Goal: Task Accomplishment & Management: Use online tool/utility

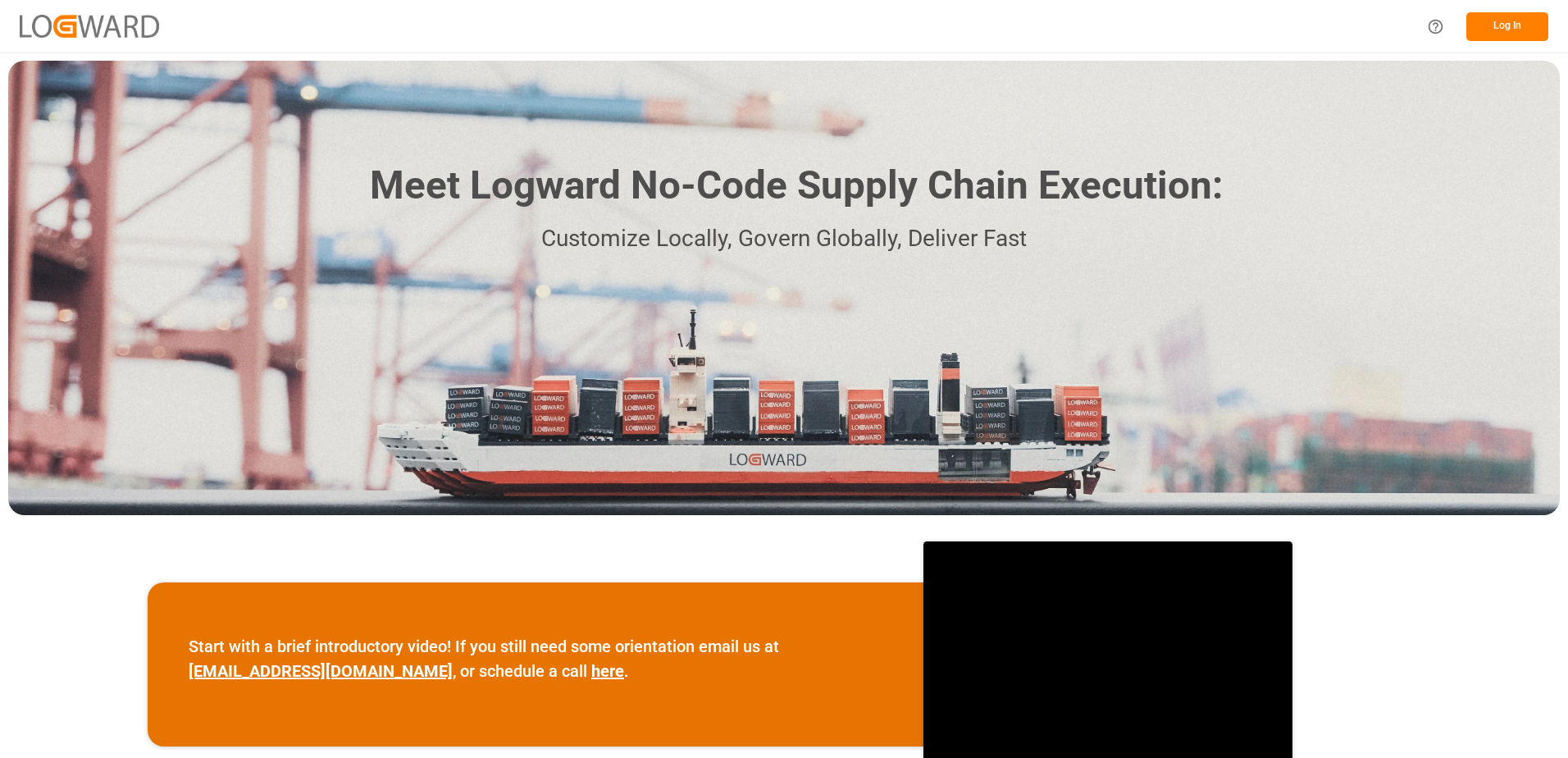
click at [1514, 30] on button "Log In" at bounding box center [1506, 26] width 82 height 29
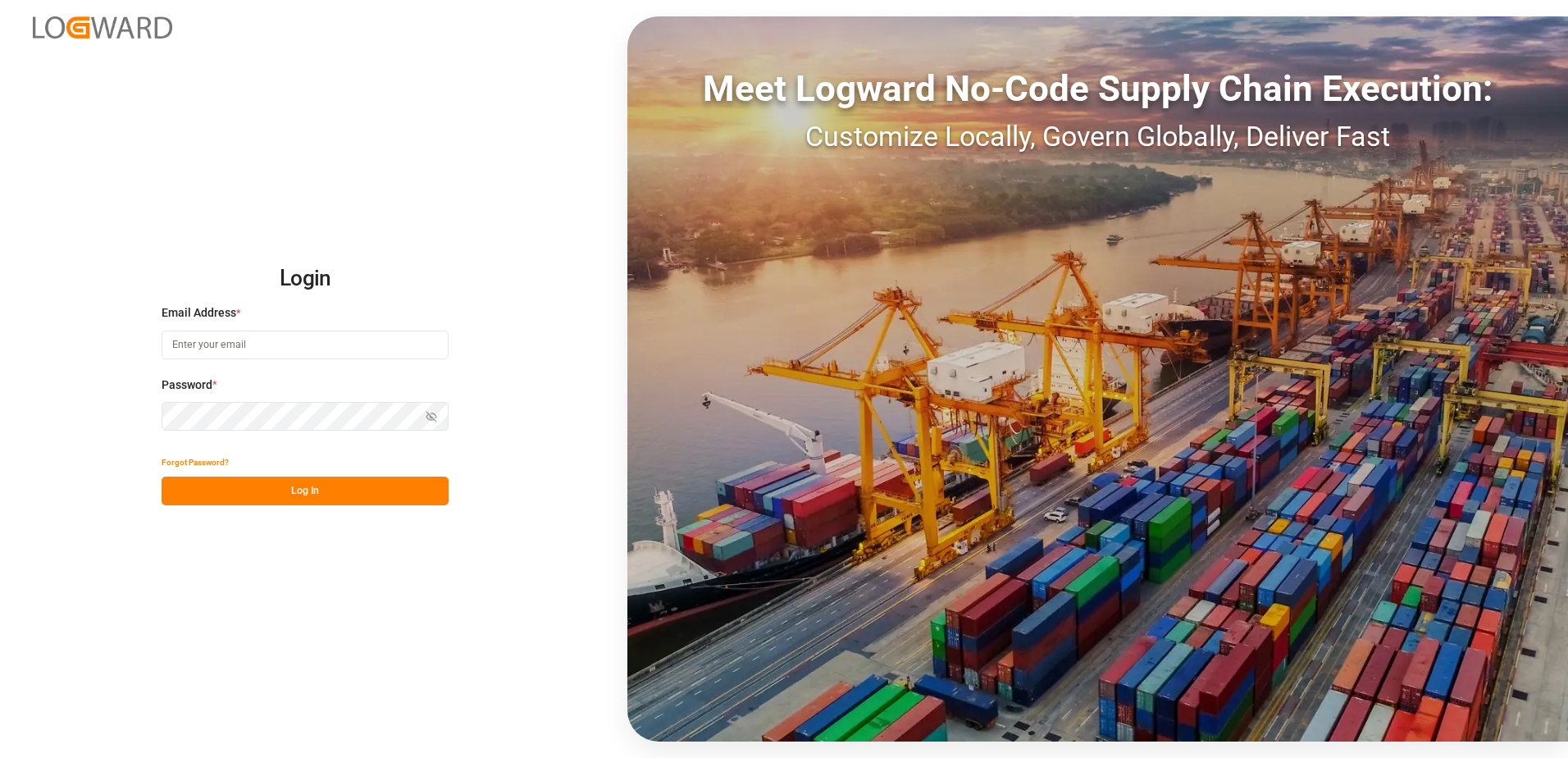
click at [234, 348] on input at bounding box center [305, 345] width 287 height 29
type input "[PERSON_NAME][EMAIL_ADDRESS][DOMAIN_NAME]"
click at [145, 419] on div "Login Email Address * [EMAIL_ADDRESS][DOMAIN_NAME] Password * Show password For…" at bounding box center [784, 379] width 1568 height 758
click at [173, 491] on button "Log In" at bounding box center [305, 491] width 287 height 29
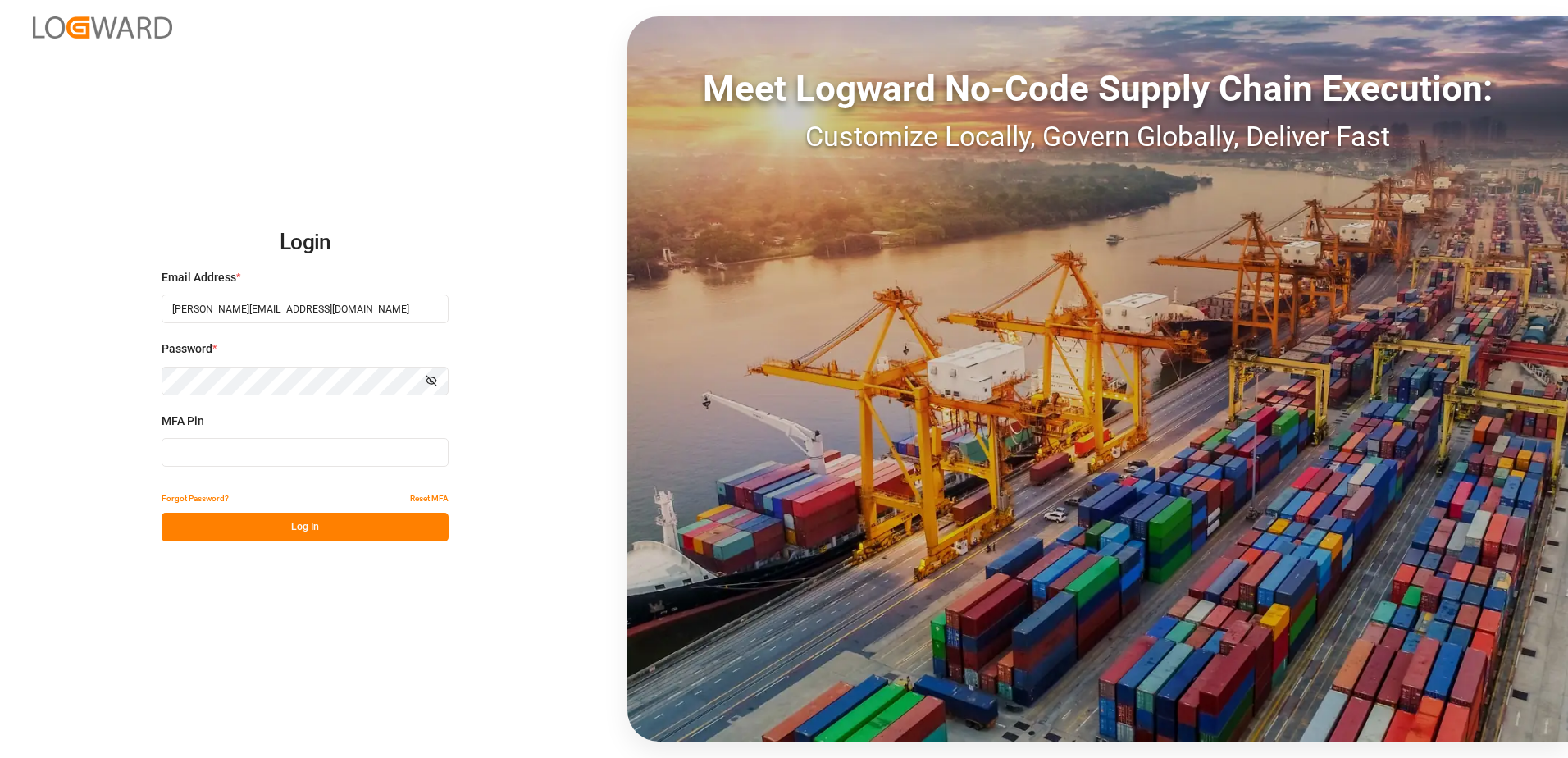
click at [212, 451] on input at bounding box center [305, 452] width 287 height 29
click at [202, 437] on div "MFA Pin MFA is required." at bounding box center [305, 448] width 287 height 72
click at [185, 455] on input at bounding box center [305, 452] width 287 height 29
type input "0"
type input "645512"
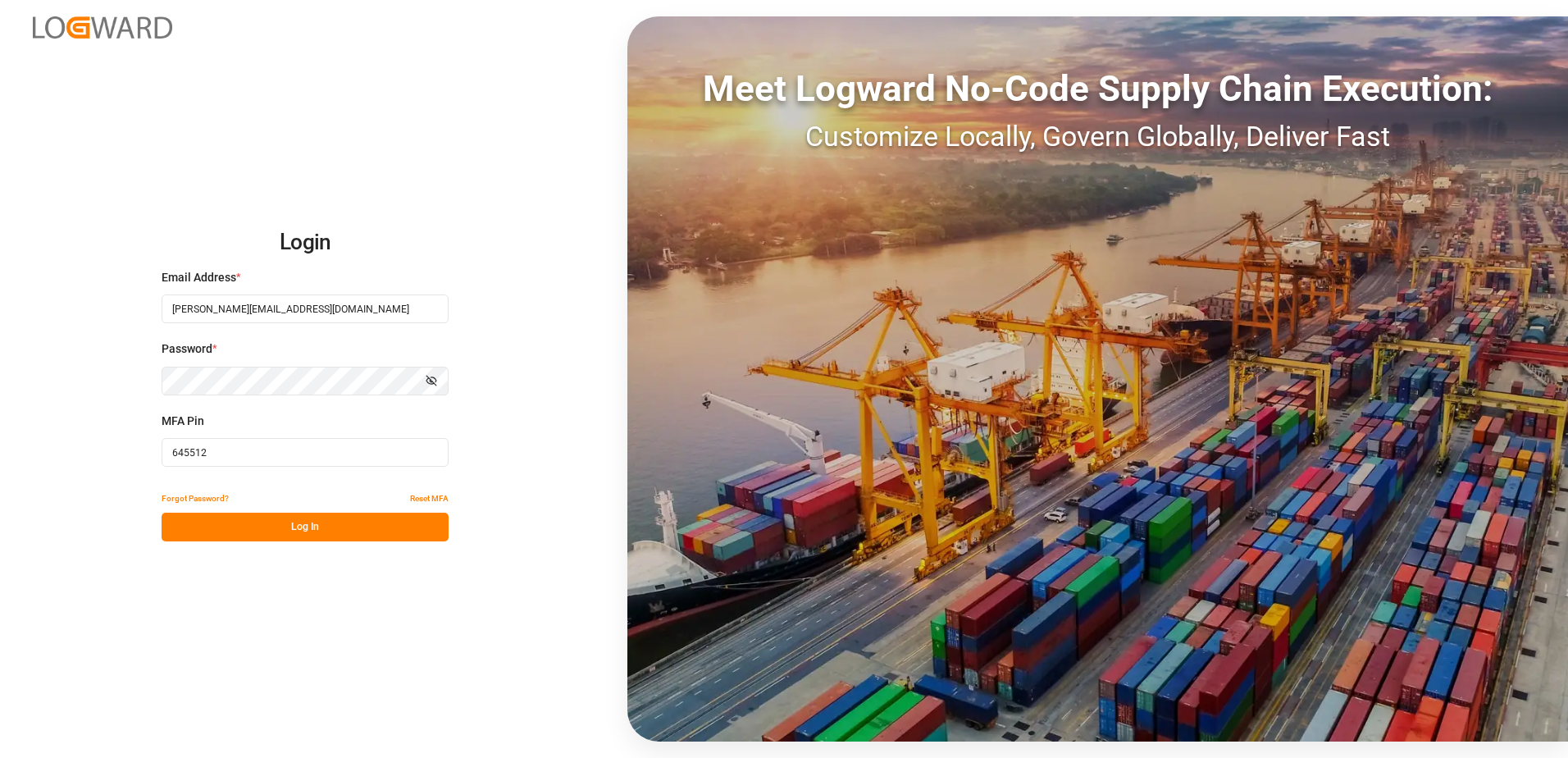
click at [290, 530] on button "Log In" at bounding box center [305, 527] width 287 height 29
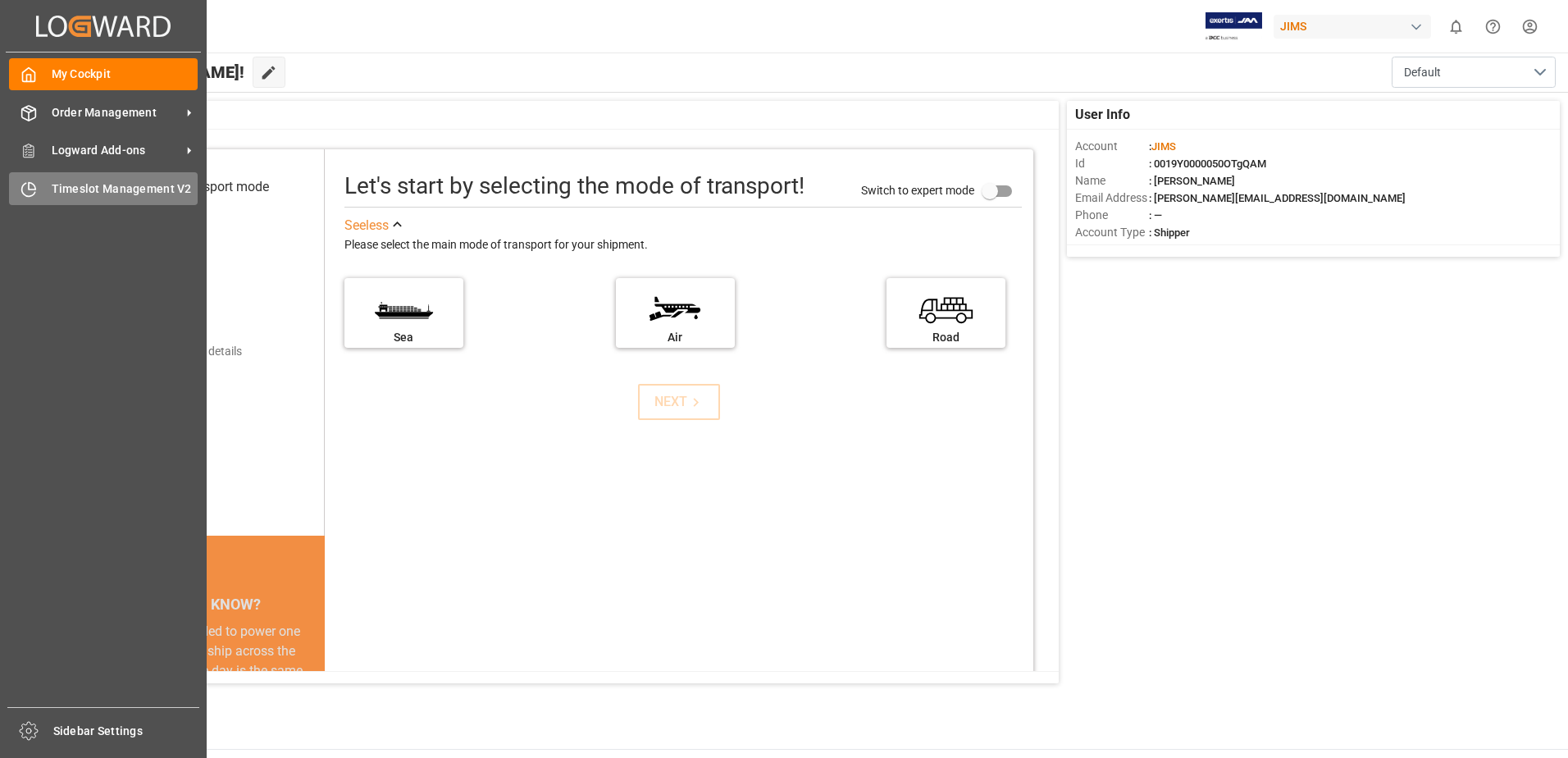
click at [62, 191] on span "Timeslot Management V2" at bounding box center [125, 189] width 147 height 18
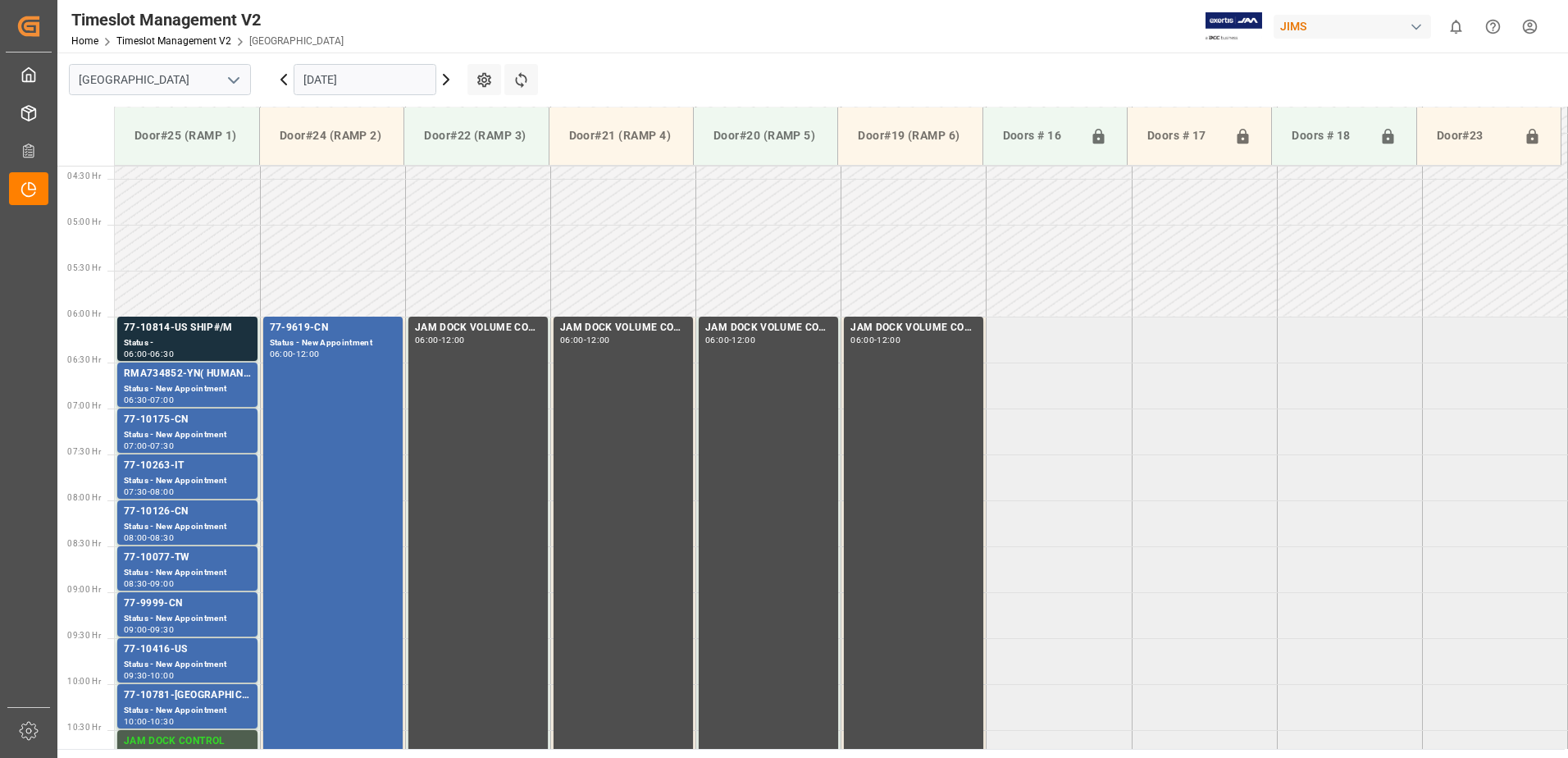
scroll to position [449, 0]
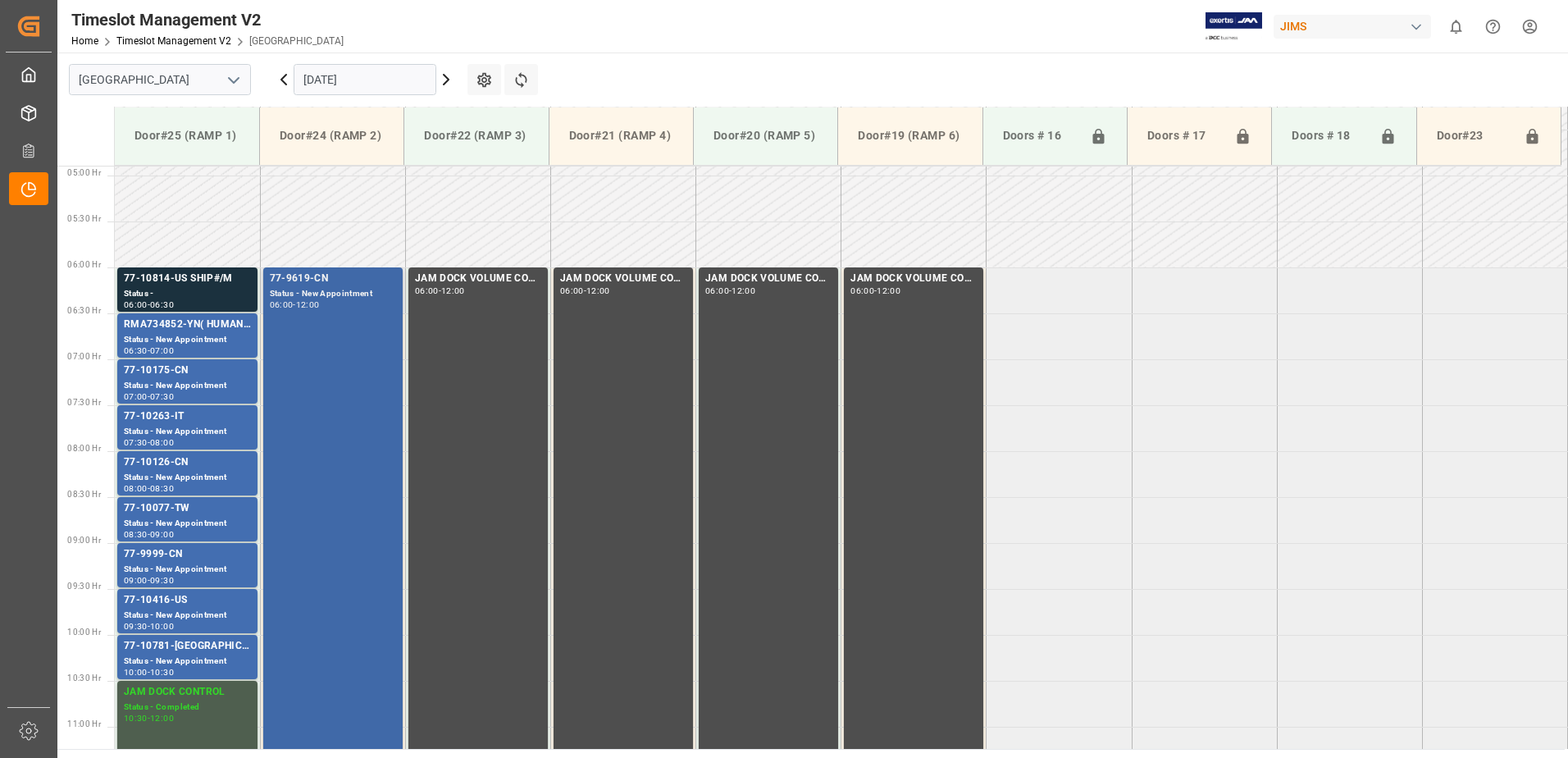
click at [341, 370] on div "77-9619-CN Status - New Appointment 06:00 - 12:00" at bounding box center [333, 542] width 127 height 543
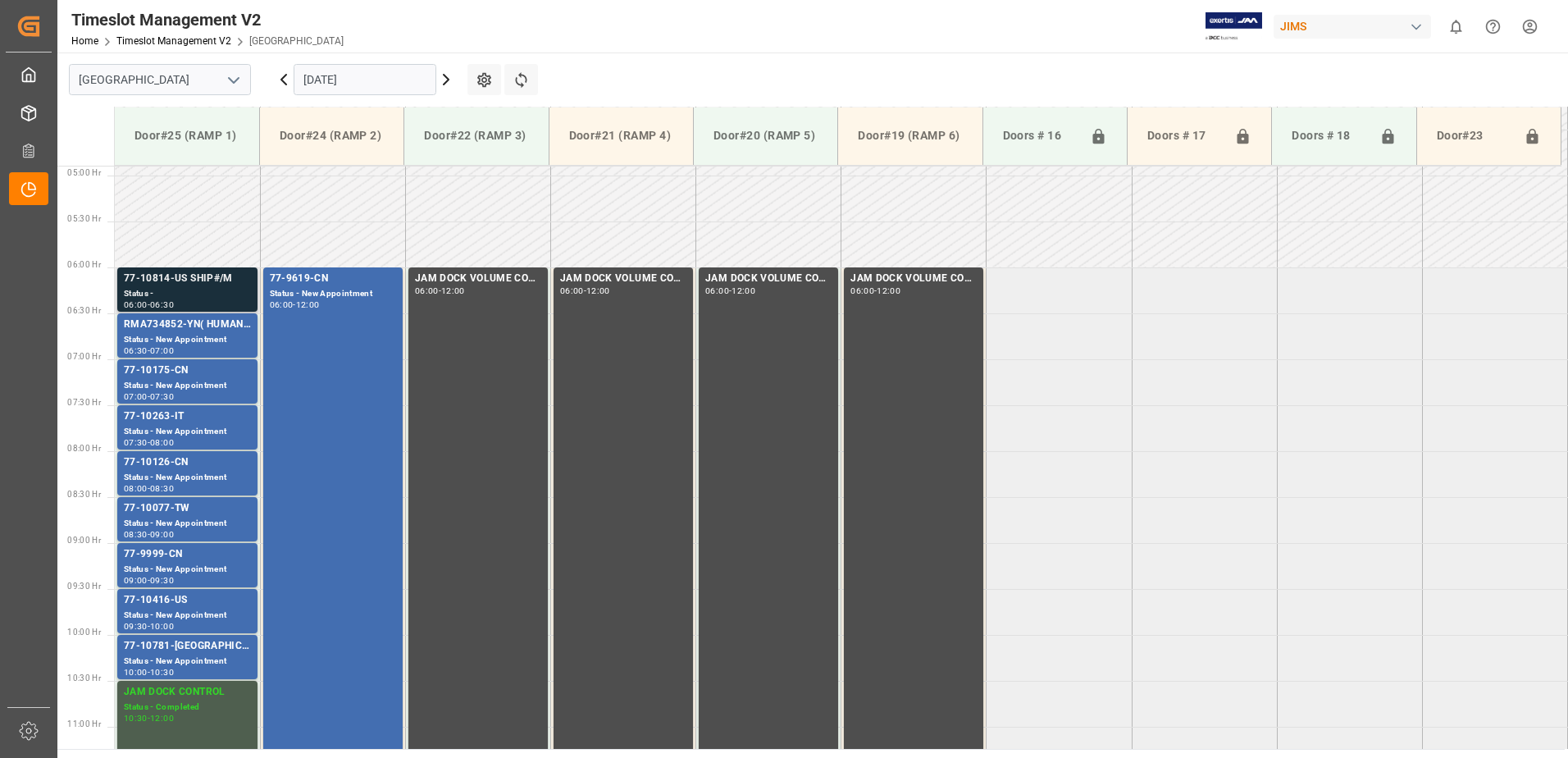
click at [188, 288] on div "Status -" at bounding box center [187, 294] width 128 height 14
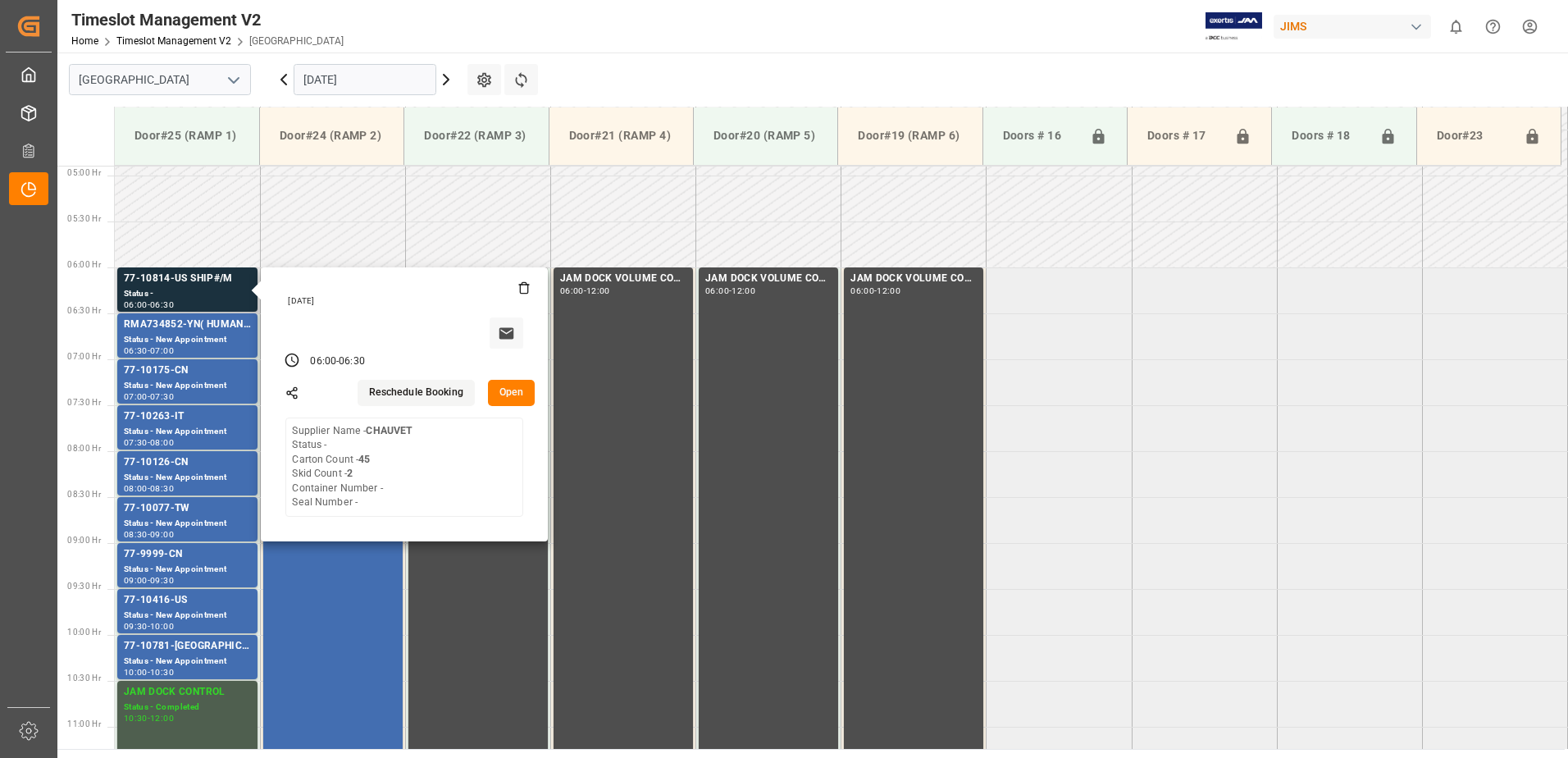
click at [510, 395] on button "Open" at bounding box center [512, 393] width 47 height 26
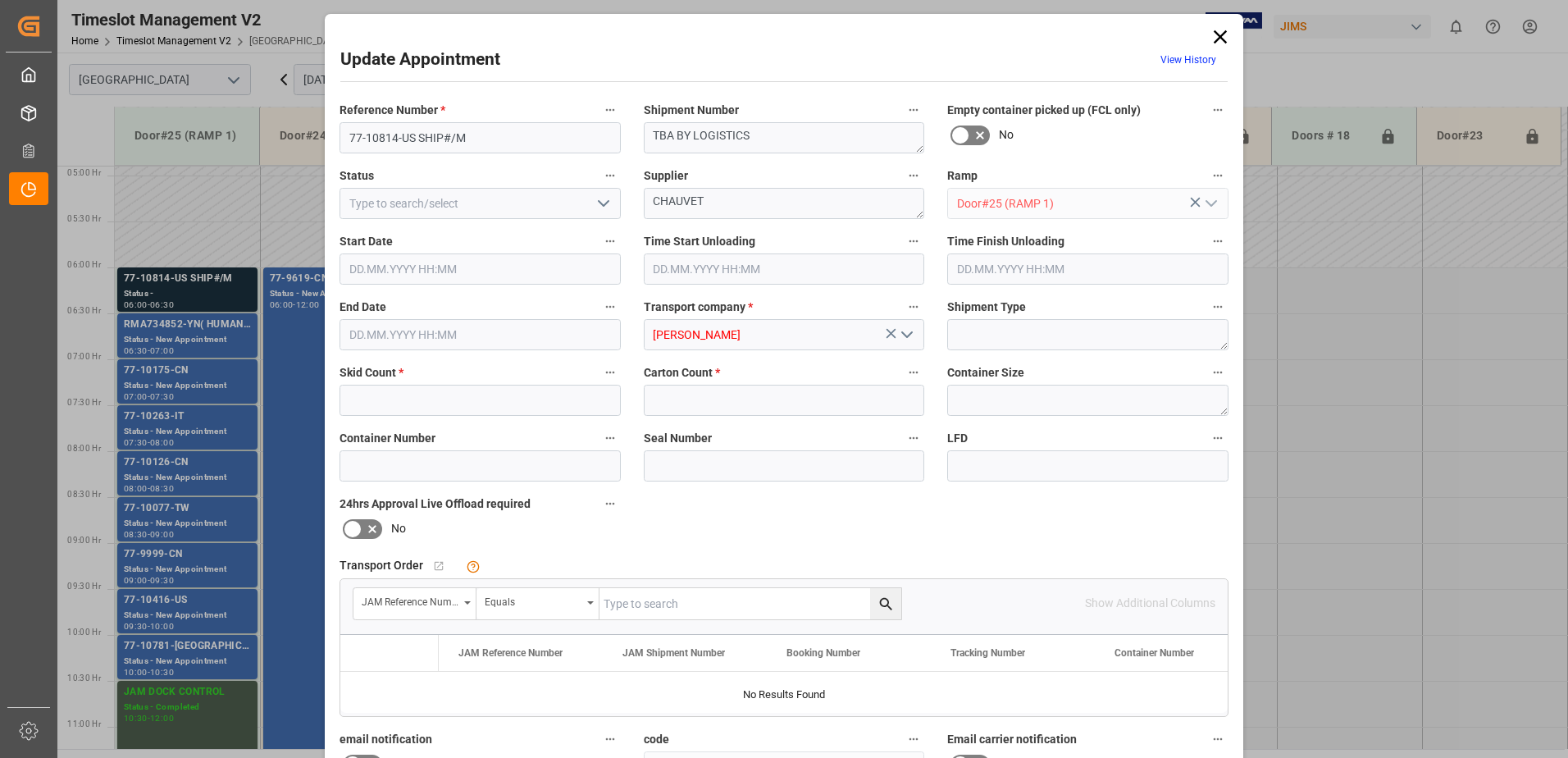
type input "2"
type input "45"
type input "[DATE] 06:00"
type input "[DATE] 06:30"
type input "[DATE] 16:26"
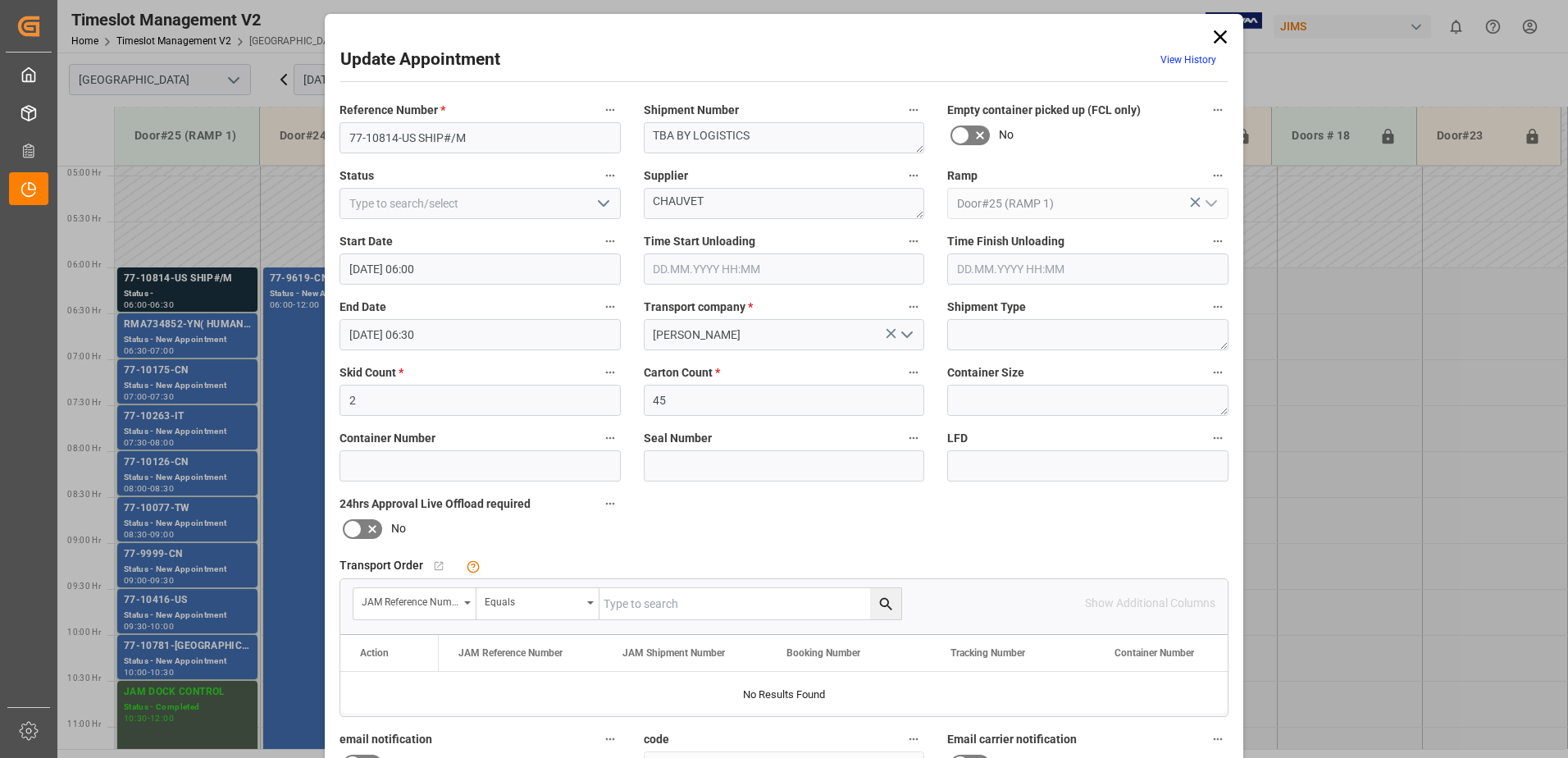
click at [762, 601] on input "text" at bounding box center [750, 603] width 302 height 31
type input "77-10814-us"
click at [880, 606] on icon "search button" at bounding box center [886, 603] width 12 height 12
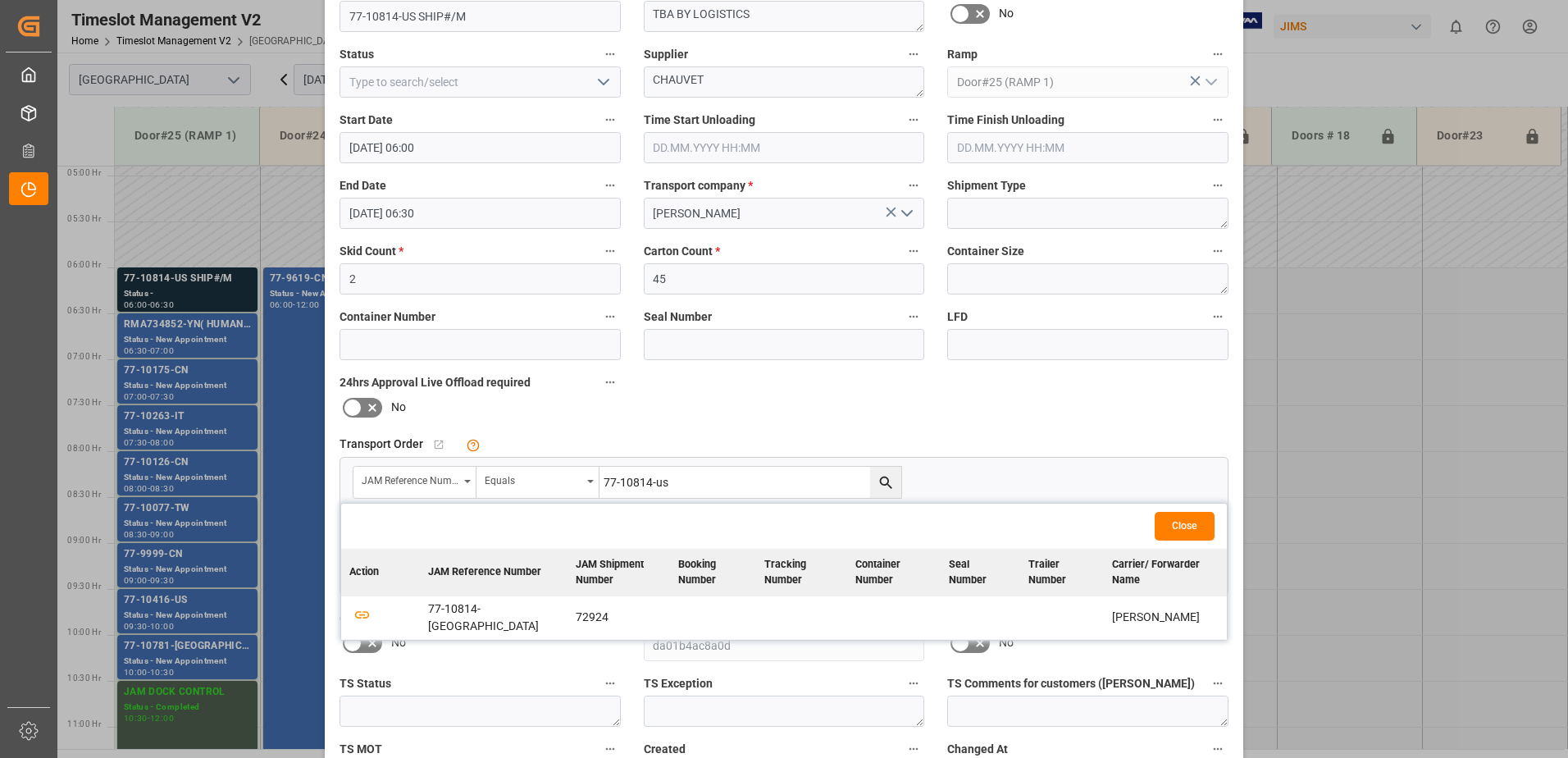
scroll to position [239, 0]
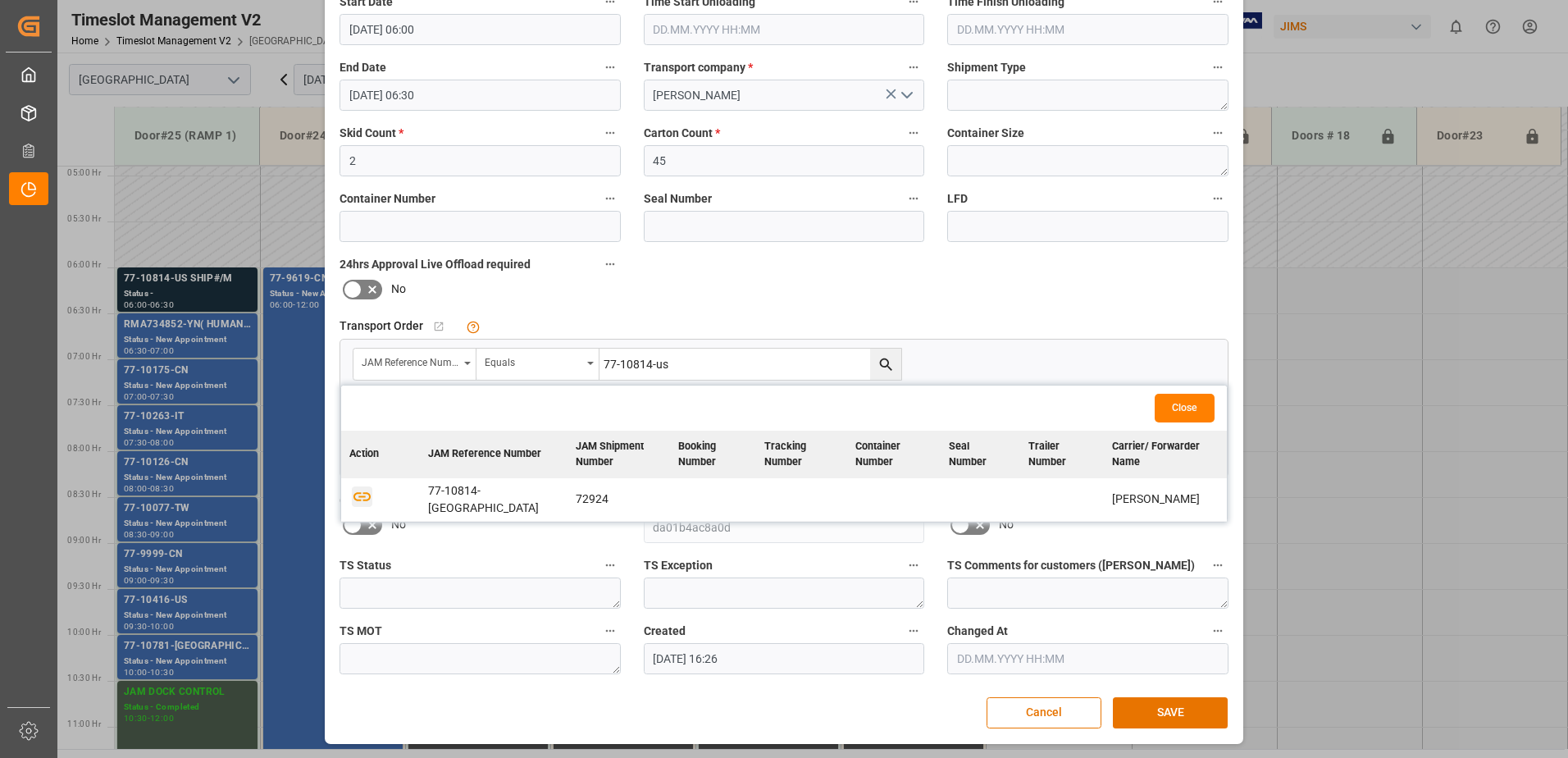
click at [360, 492] on icon "button" at bounding box center [361, 496] width 20 height 20
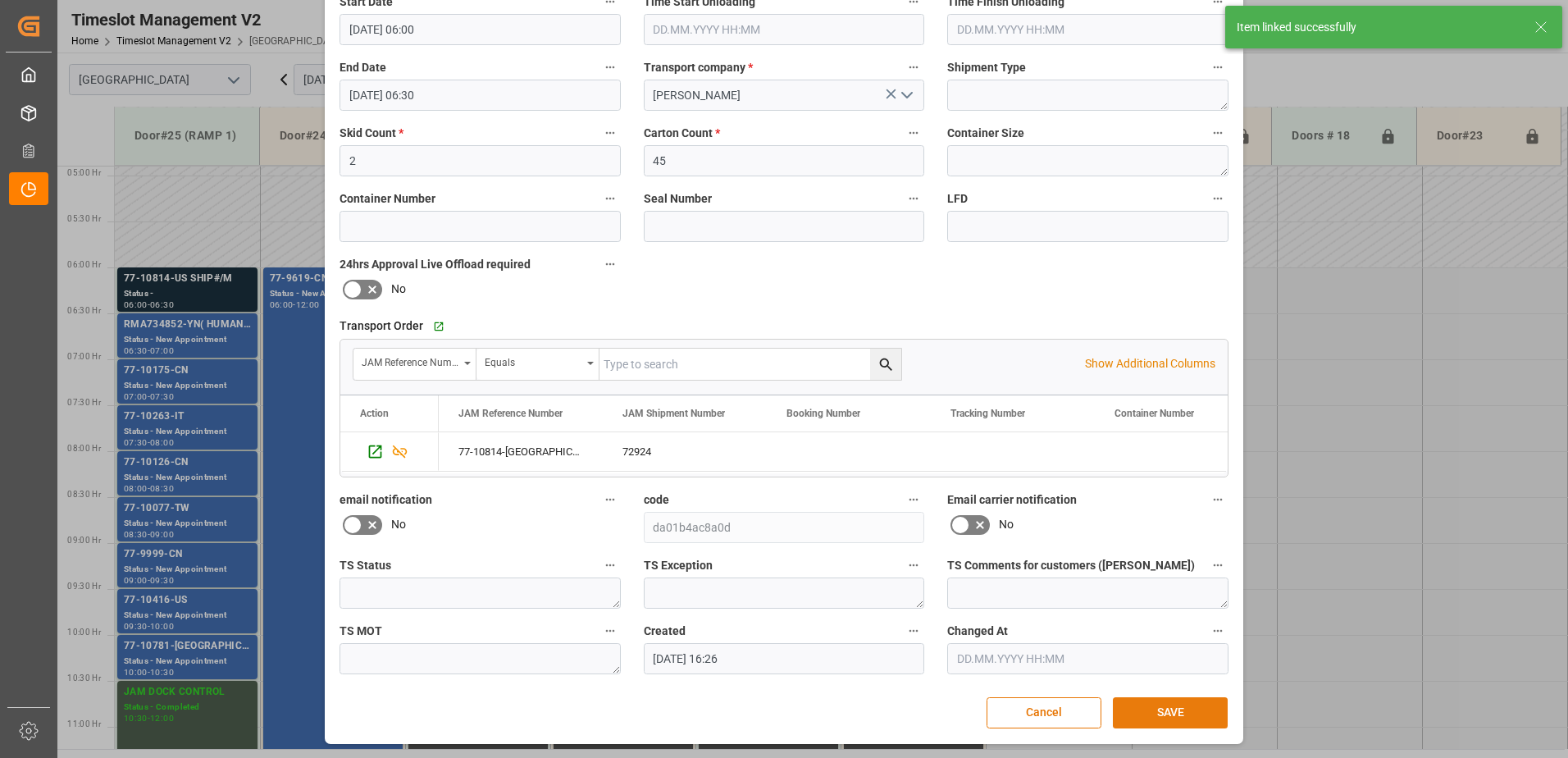
click at [1164, 711] on button "SAVE" at bounding box center [1170, 712] width 115 height 31
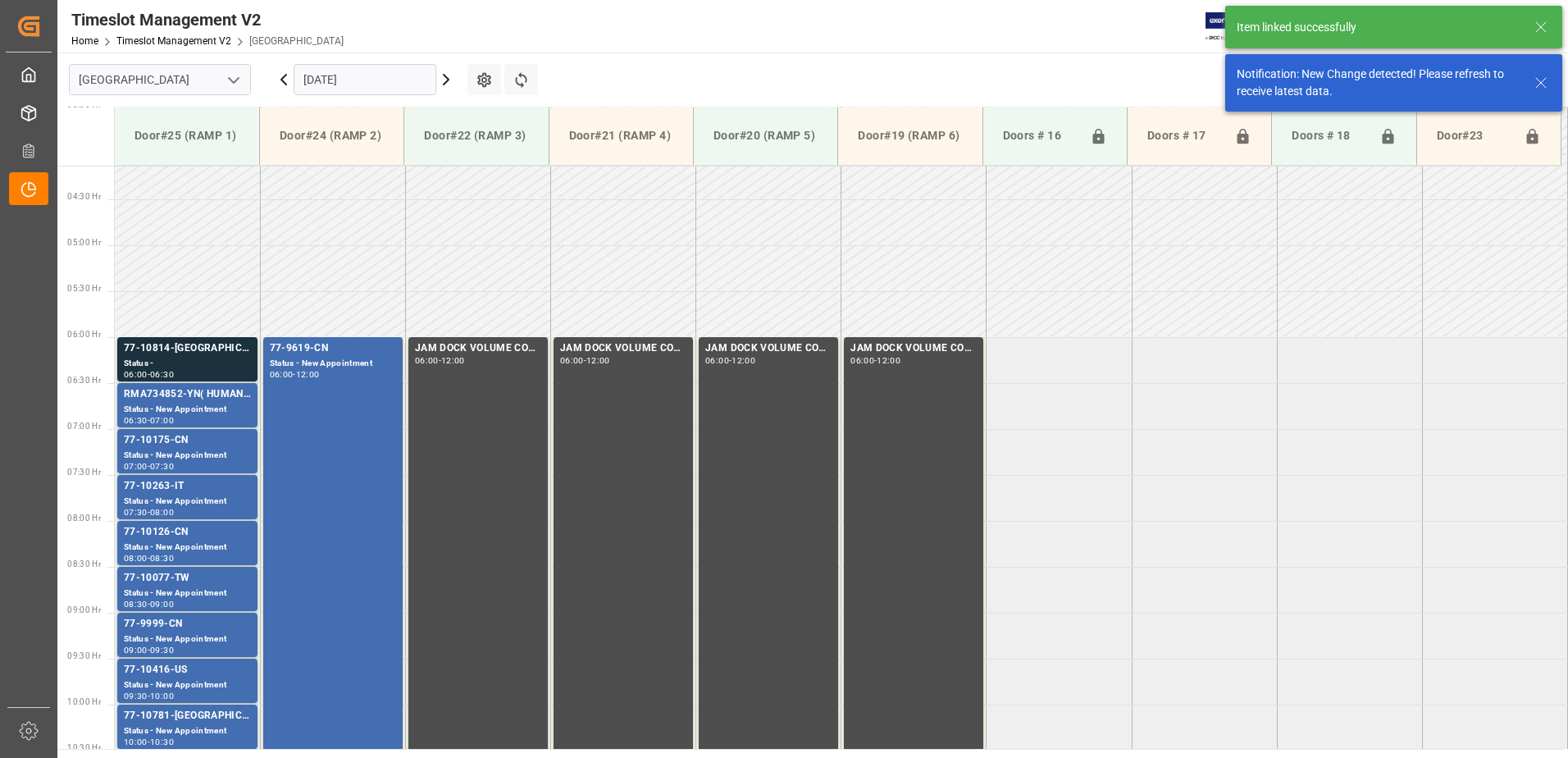
scroll to position [449, 0]
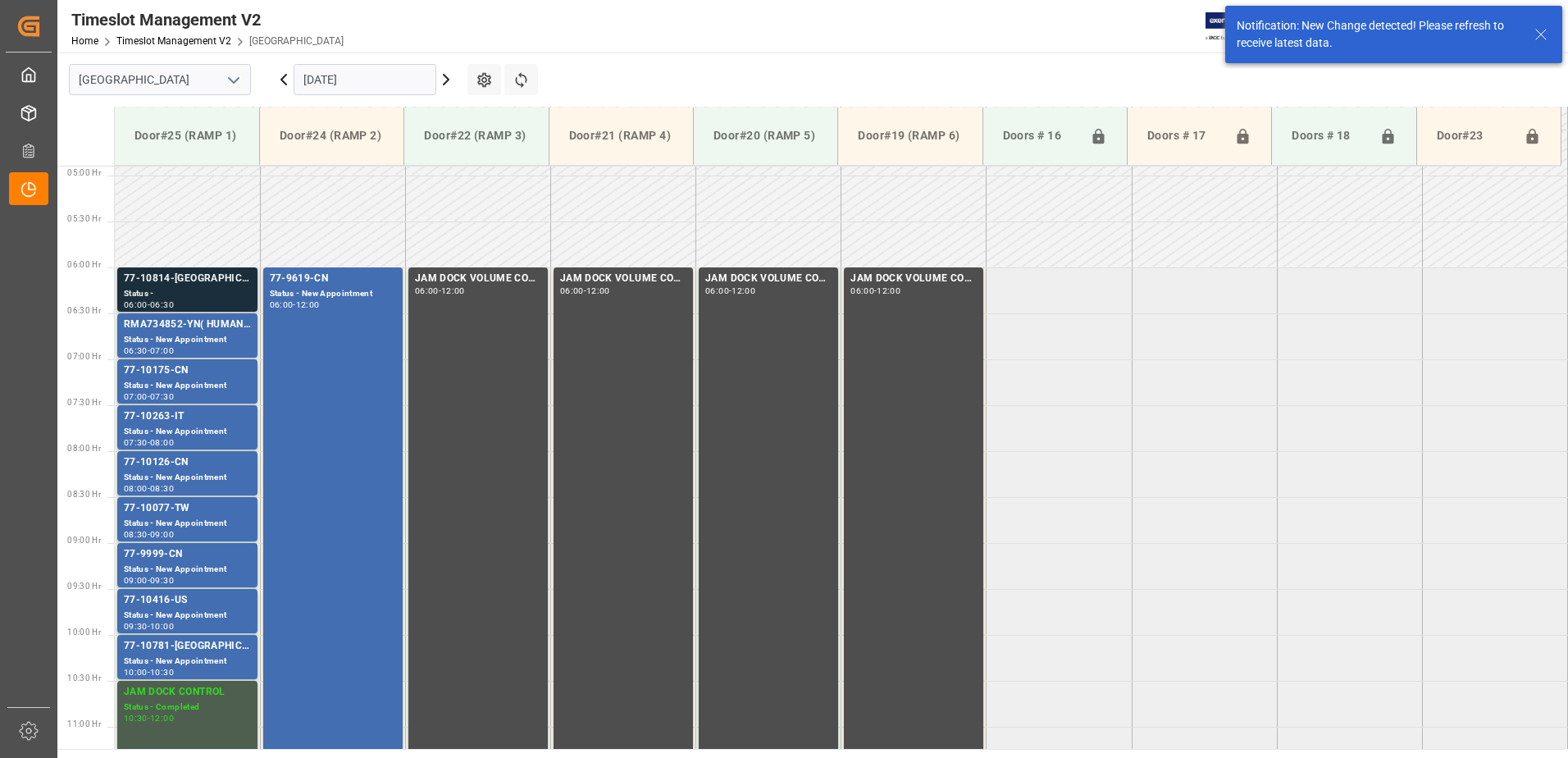
click at [210, 285] on div "77-10814-[GEOGRAPHIC_DATA]" at bounding box center [187, 279] width 128 height 17
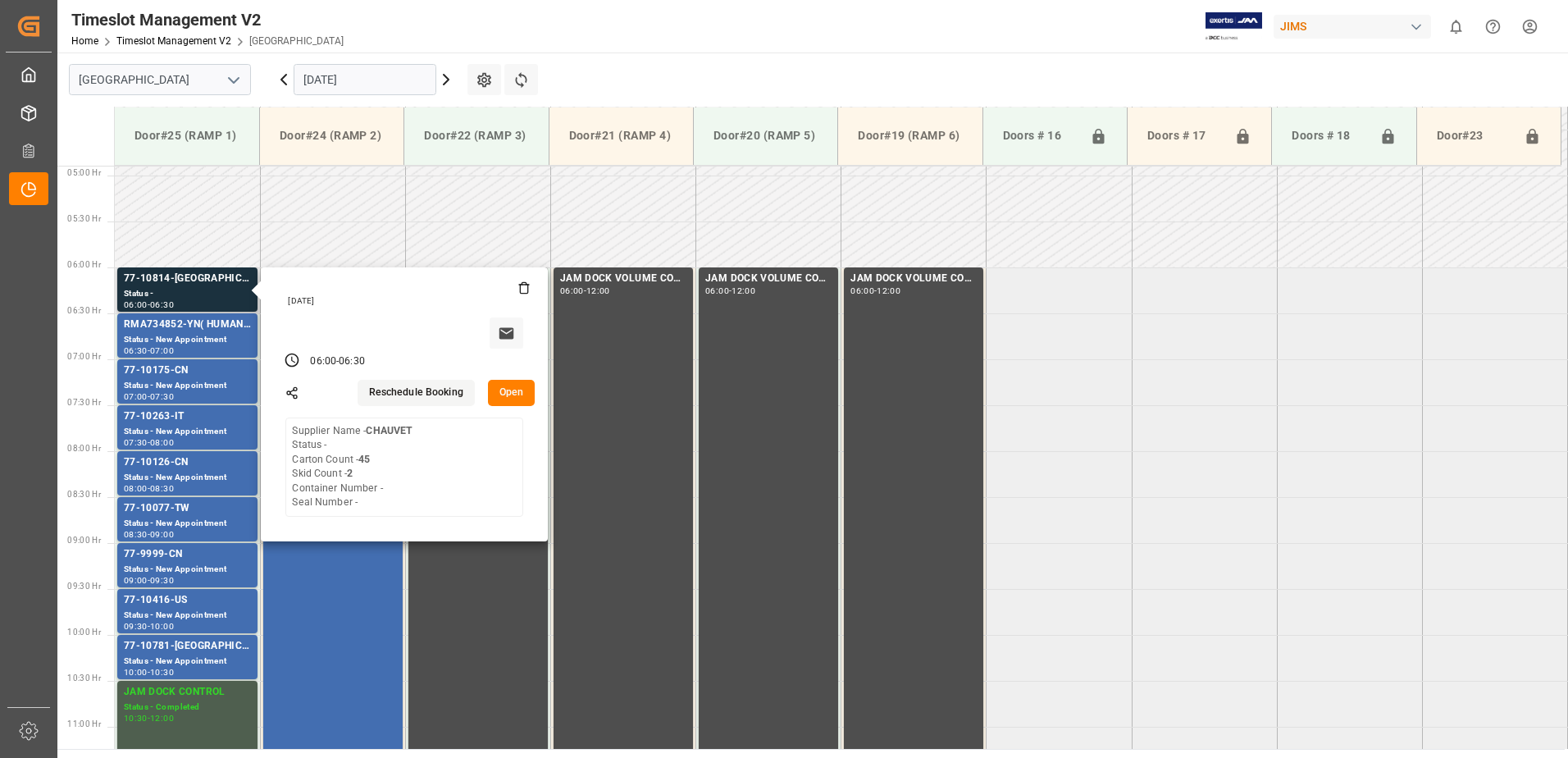
click at [510, 390] on button "Open" at bounding box center [512, 393] width 47 height 26
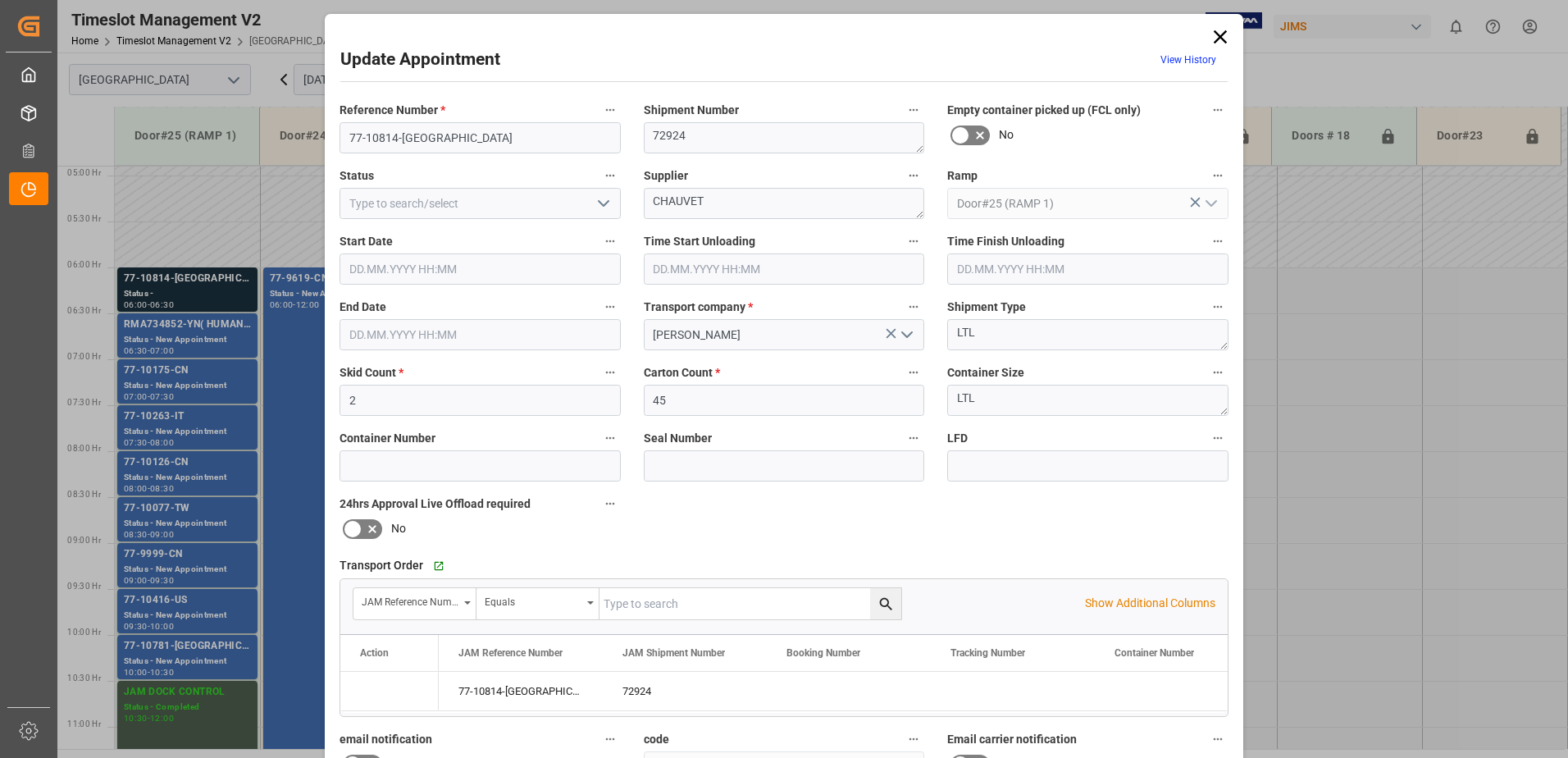
type input "[DATE] 06:00"
type input "[DATE] 06:30"
type input "[DATE] 16:26"
click at [722, 196] on textarea "CHAUVET" at bounding box center [784, 203] width 281 height 31
type textarea "CHAUVET IN06(18)"
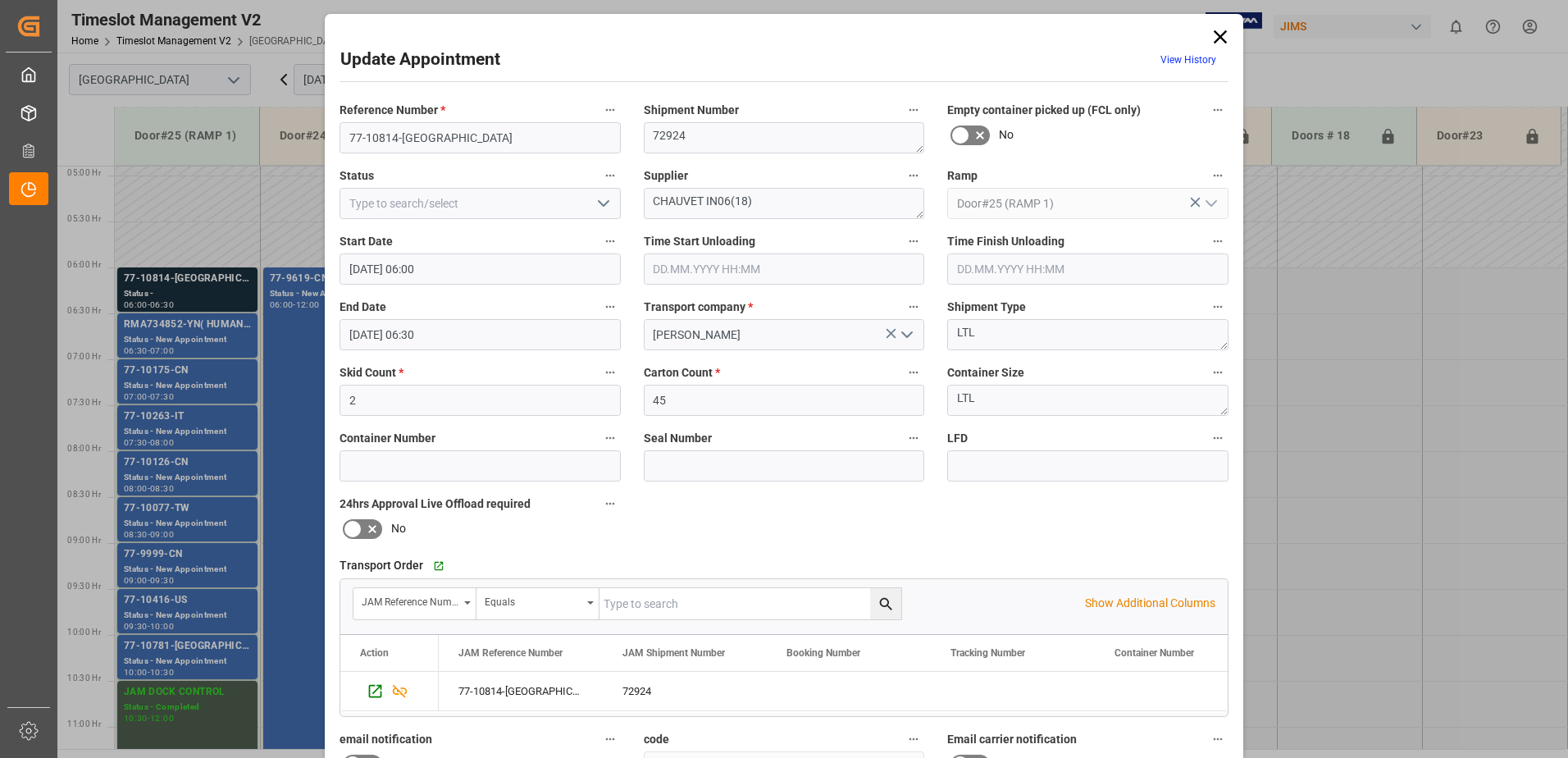
click at [604, 204] on icon "open menu" at bounding box center [603, 203] width 19 height 19
click at [521, 347] on div "New Appointment" at bounding box center [480, 351] width 280 height 37
type input "New Appointment"
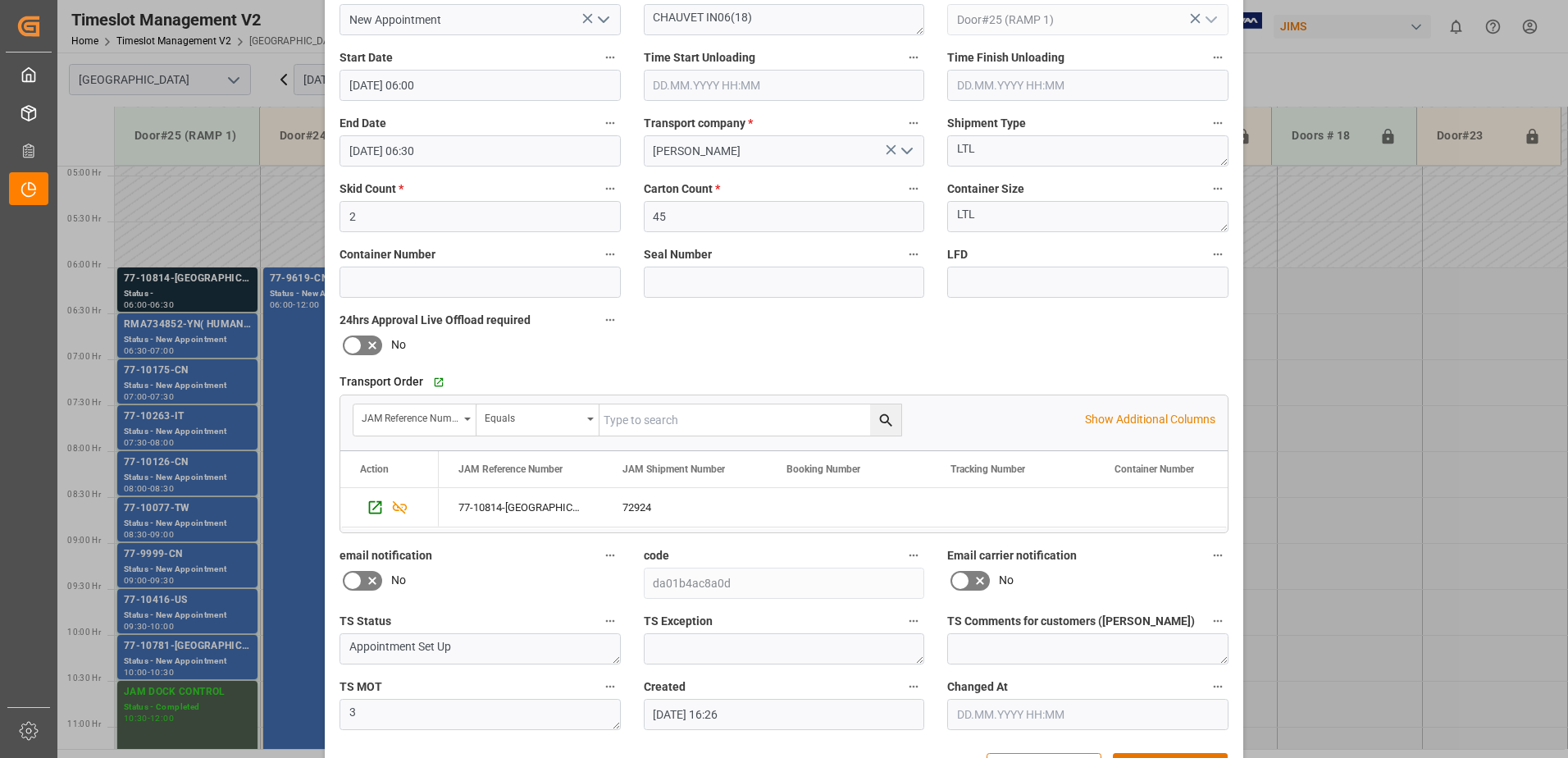
scroll to position [239, 0]
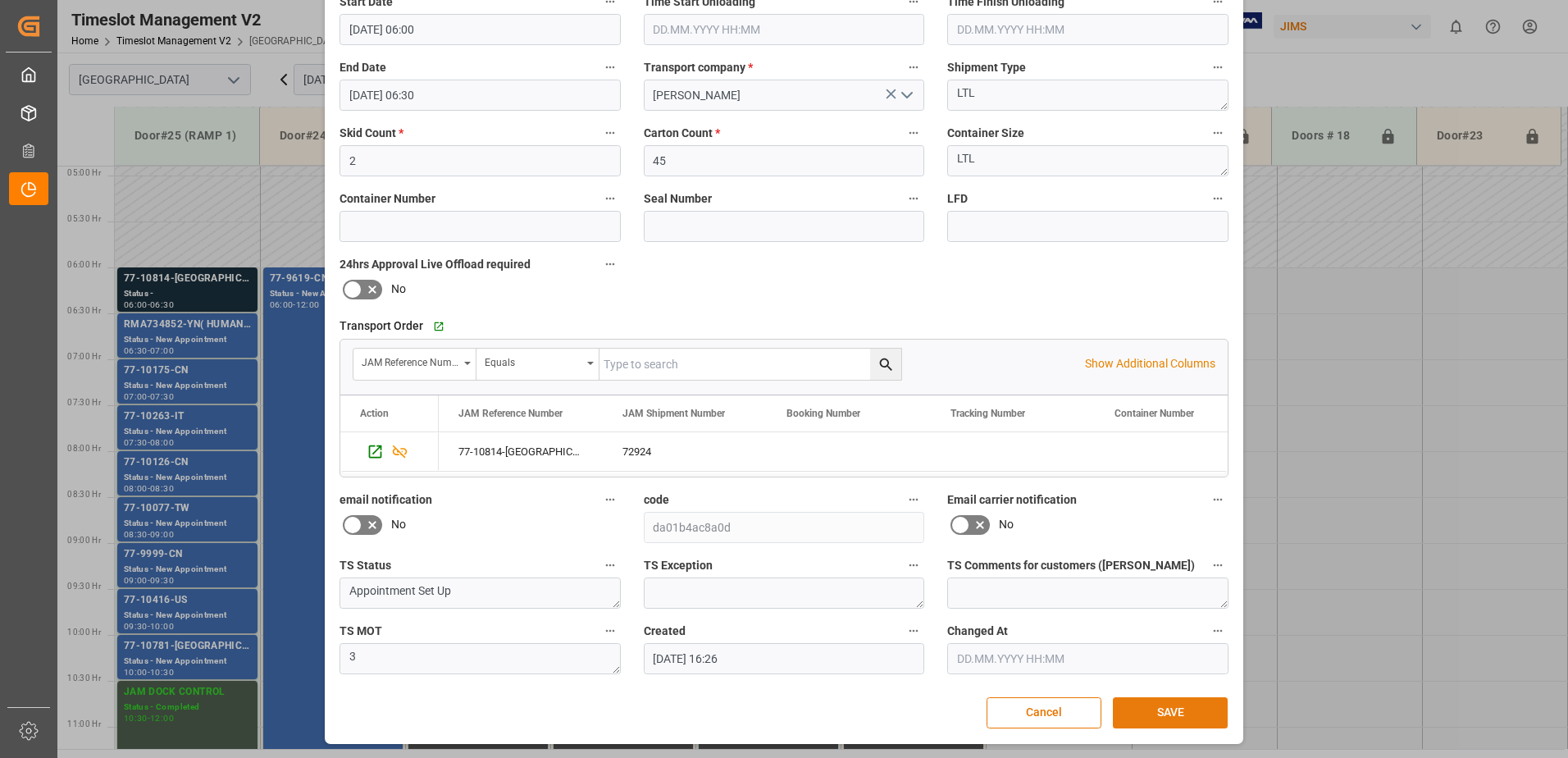
click at [1173, 712] on button "SAVE" at bounding box center [1170, 712] width 115 height 31
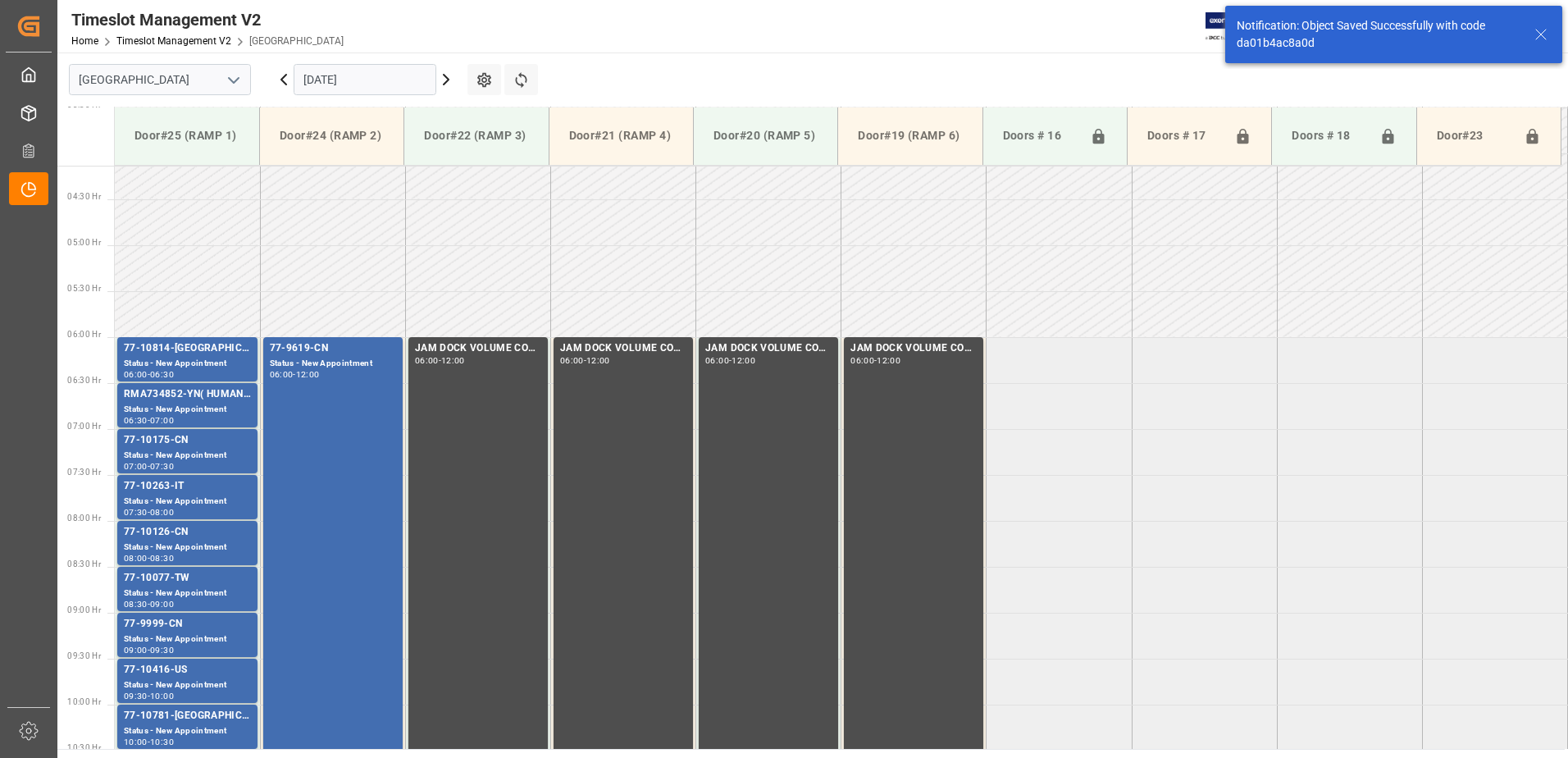
scroll to position [449, 0]
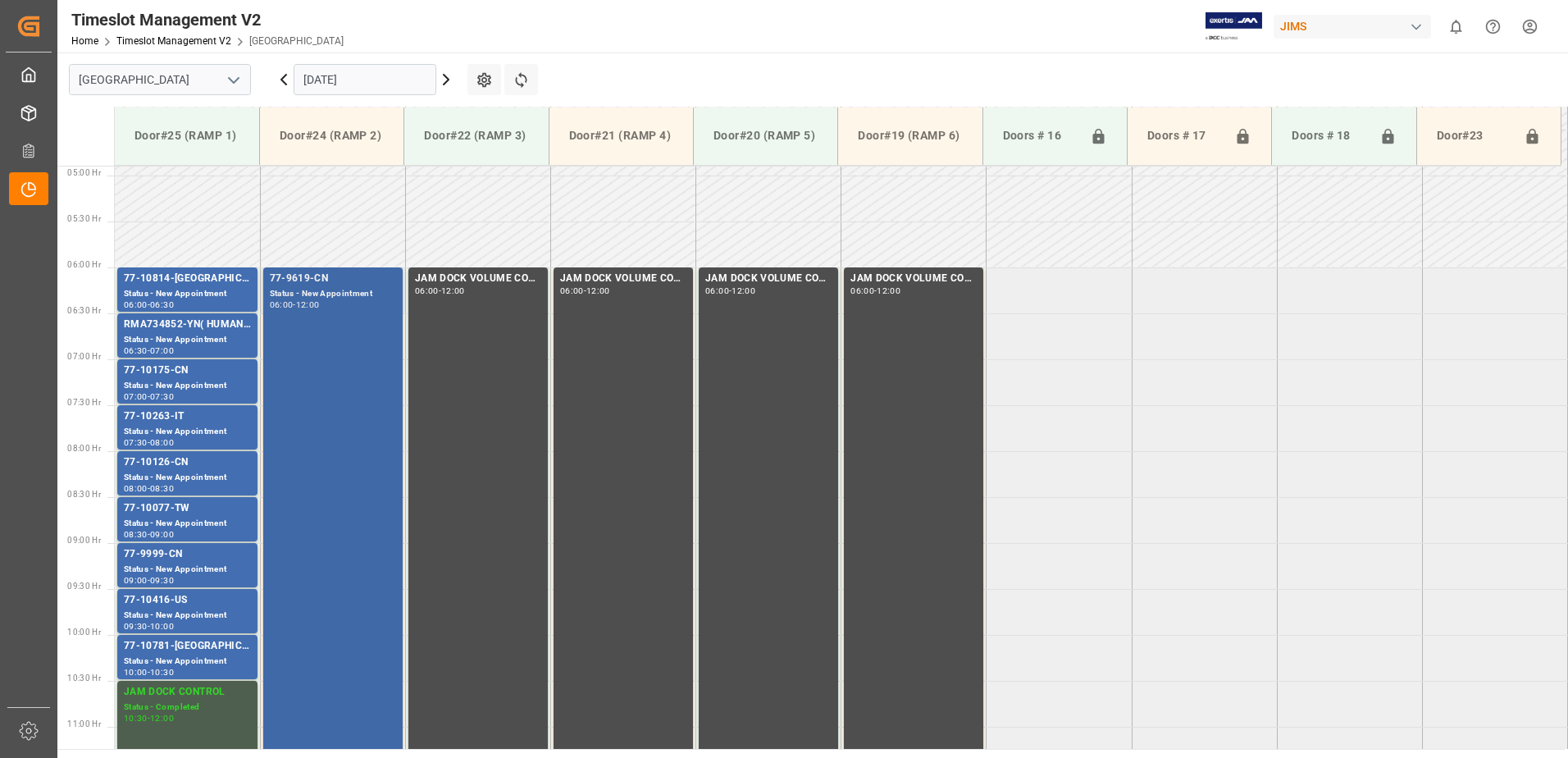
click at [346, 337] on div "77-9619-CN Status - New Appointment 06:00 - 12:00" at bounding box center [333, 542] width 127 height 543
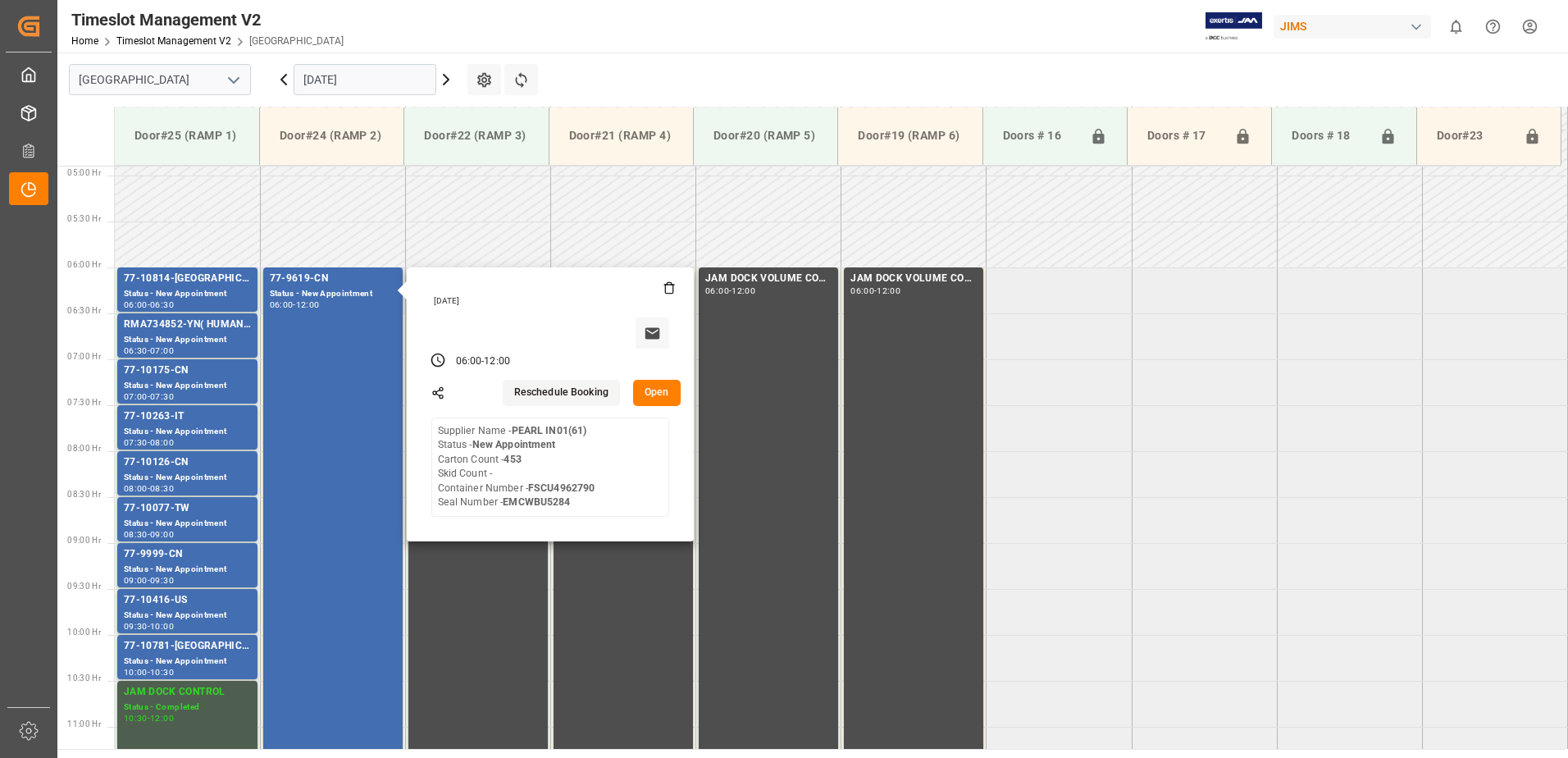
click at [657, 392] on button "Open" at bounding box center [657, 393] width 47 height 26
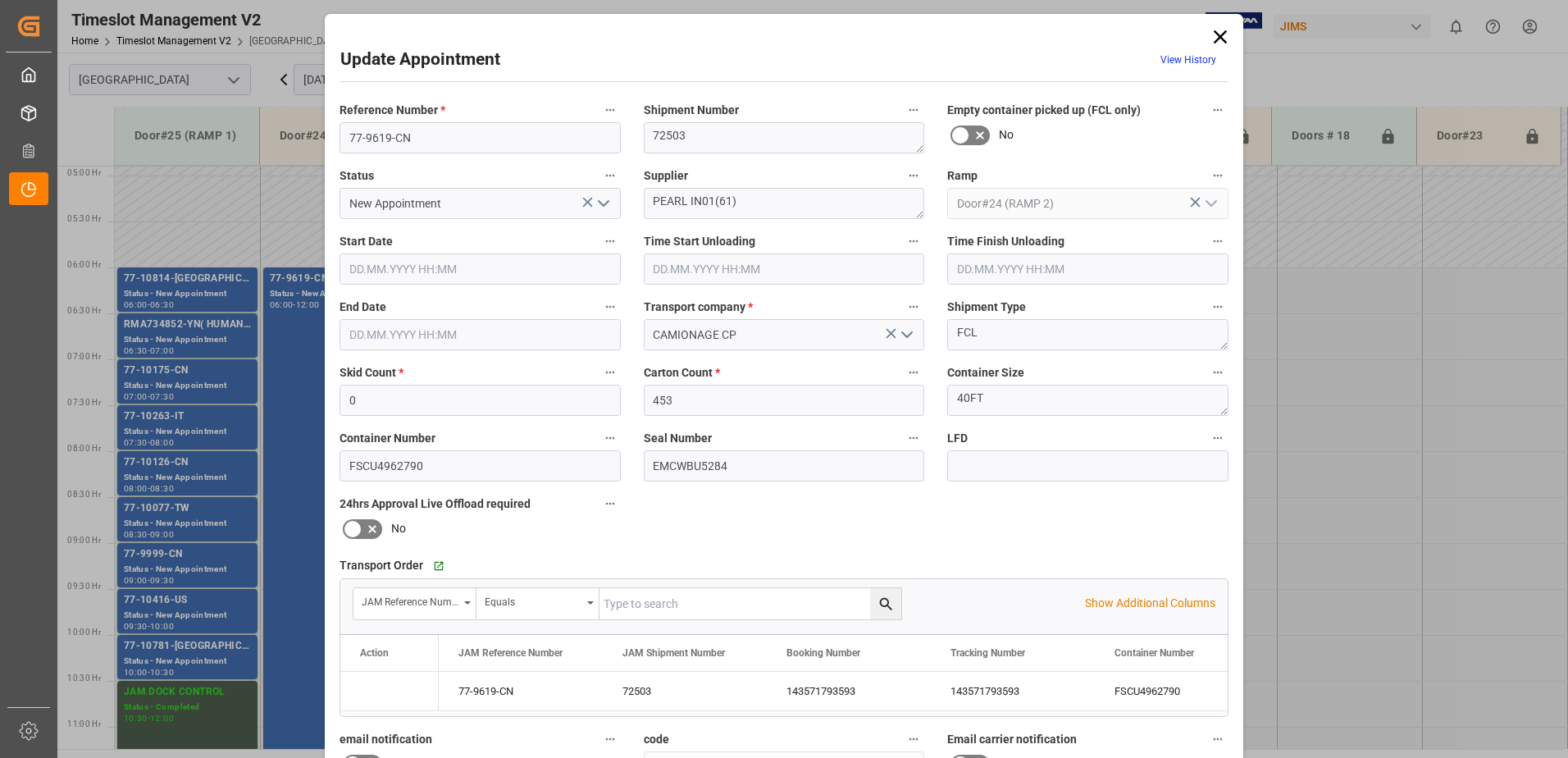
type input "[DATE] 06:00"
type input "[DATE] 12:00"
type input "[DATE] 14:47"
click at [601, 202] on icon "open menu" at bounding box center [603, 203] width 19 height 19
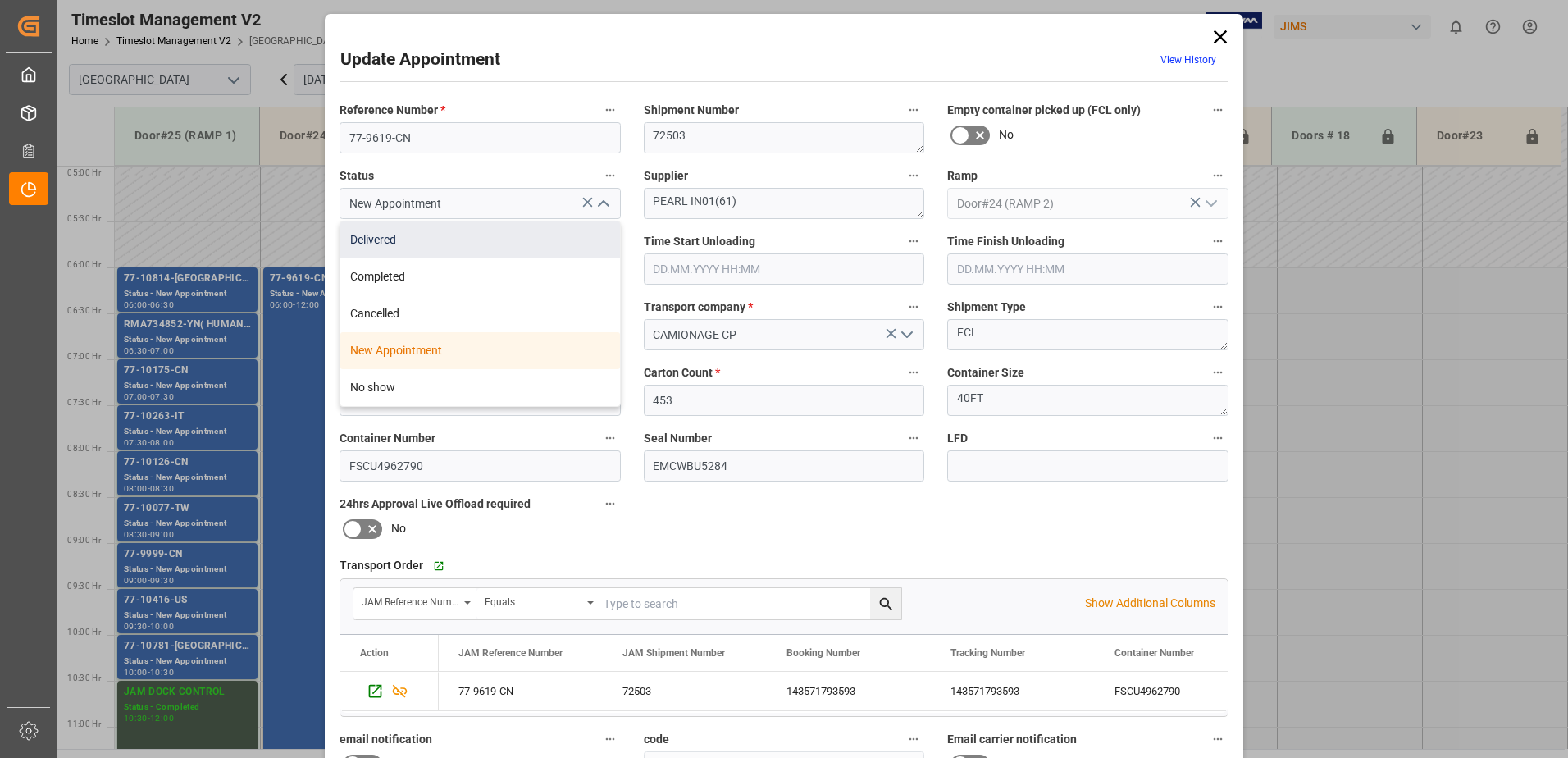
click at [476, 245] on div "Delivered" at bounding box center [480, 240] width 280 height 37
type input "Delivered"
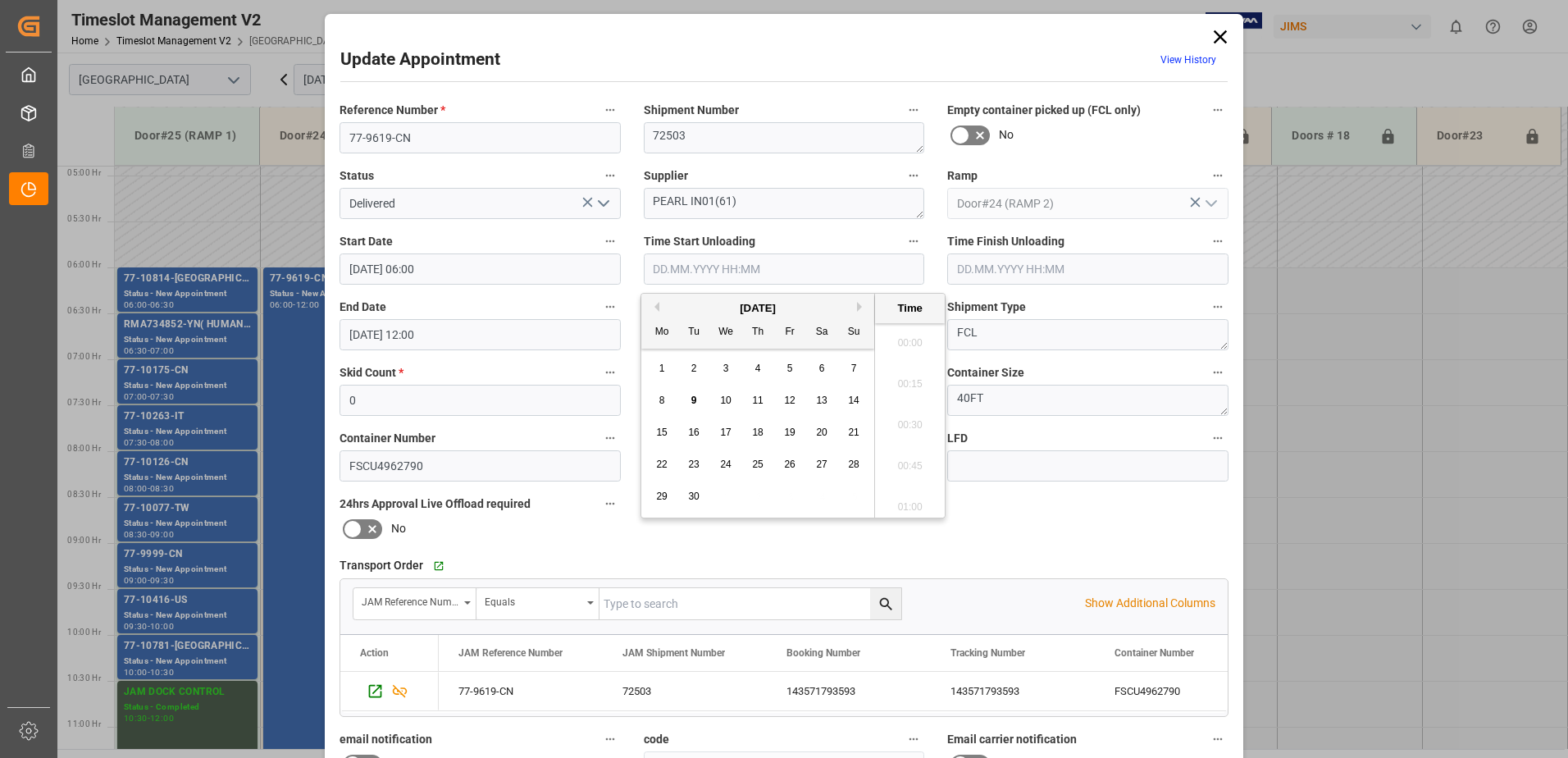
click at [735, 266] on input "text" at bounding box center [784, 268] width 281 height 31
click at [691, 402] on span "9" at bounding box center [694, 400] width 6 height 11
click at [909, 381] on li "06:45" at bounding box center [909, 378] width 69 height 41
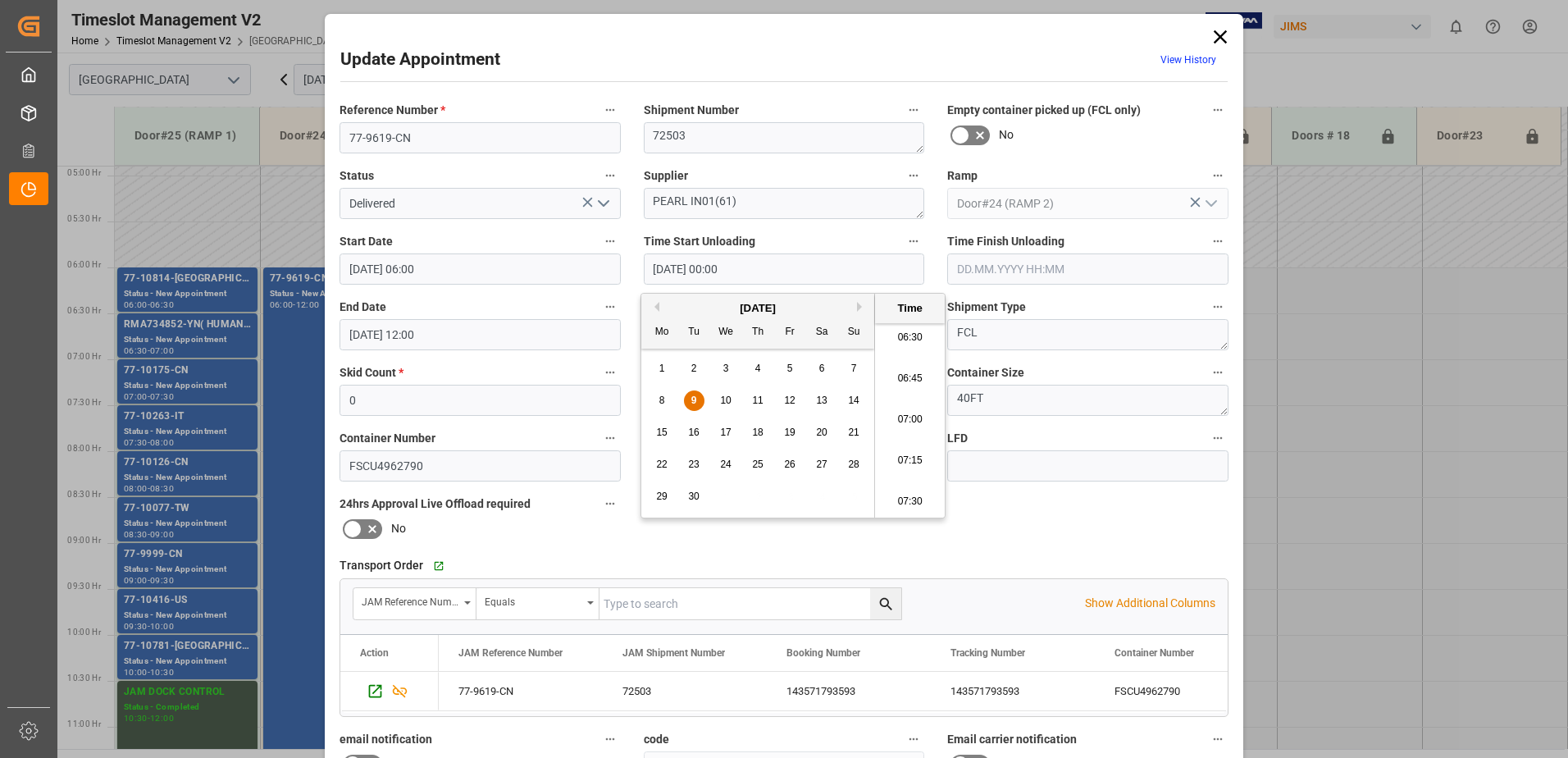
type input "[DATE] 06:45"
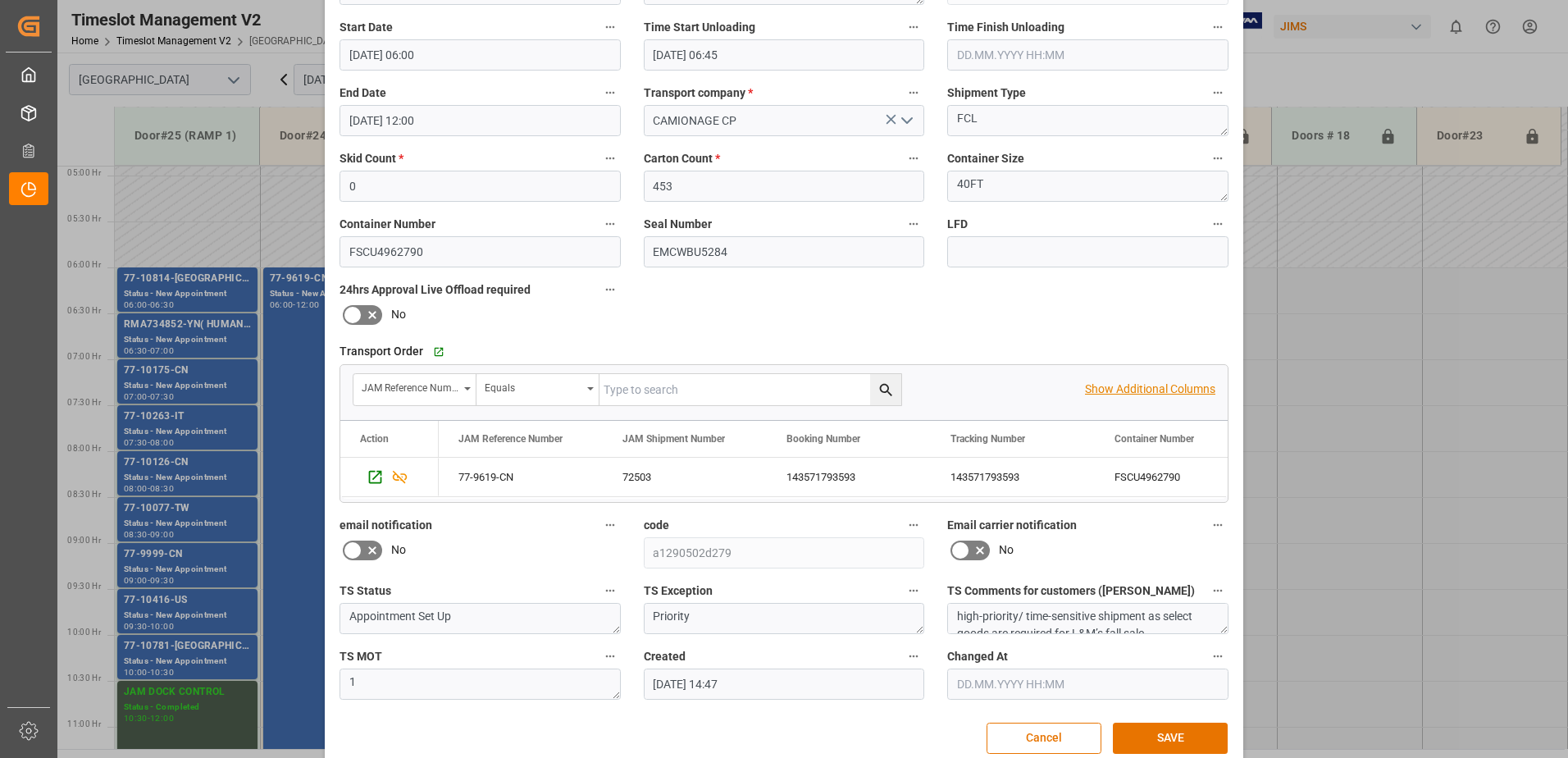
scroll to position [239, 0]
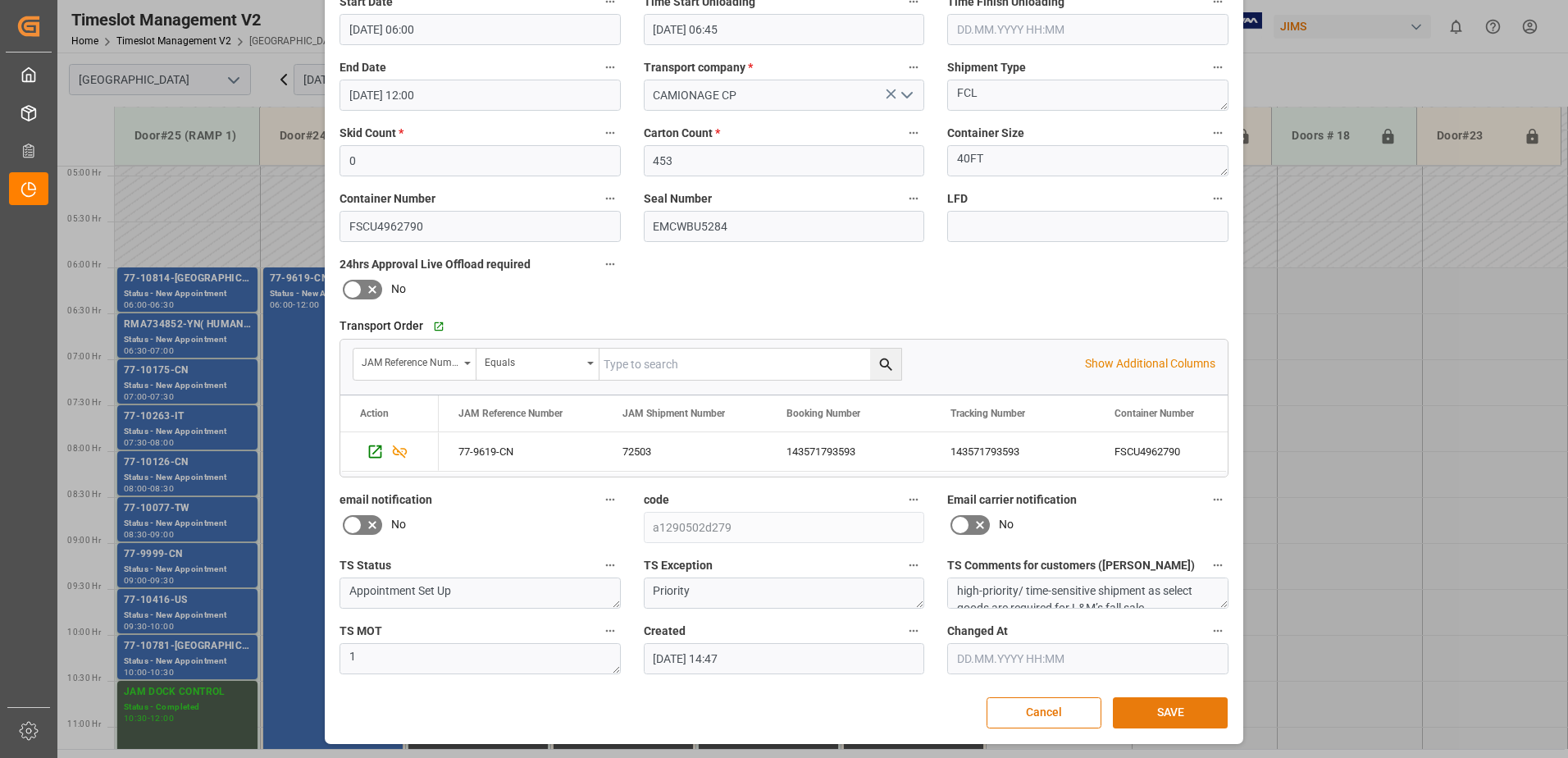
click at [1161, 717] on button "SAVE" at bounding box center [1170, 712] width 115 height 31
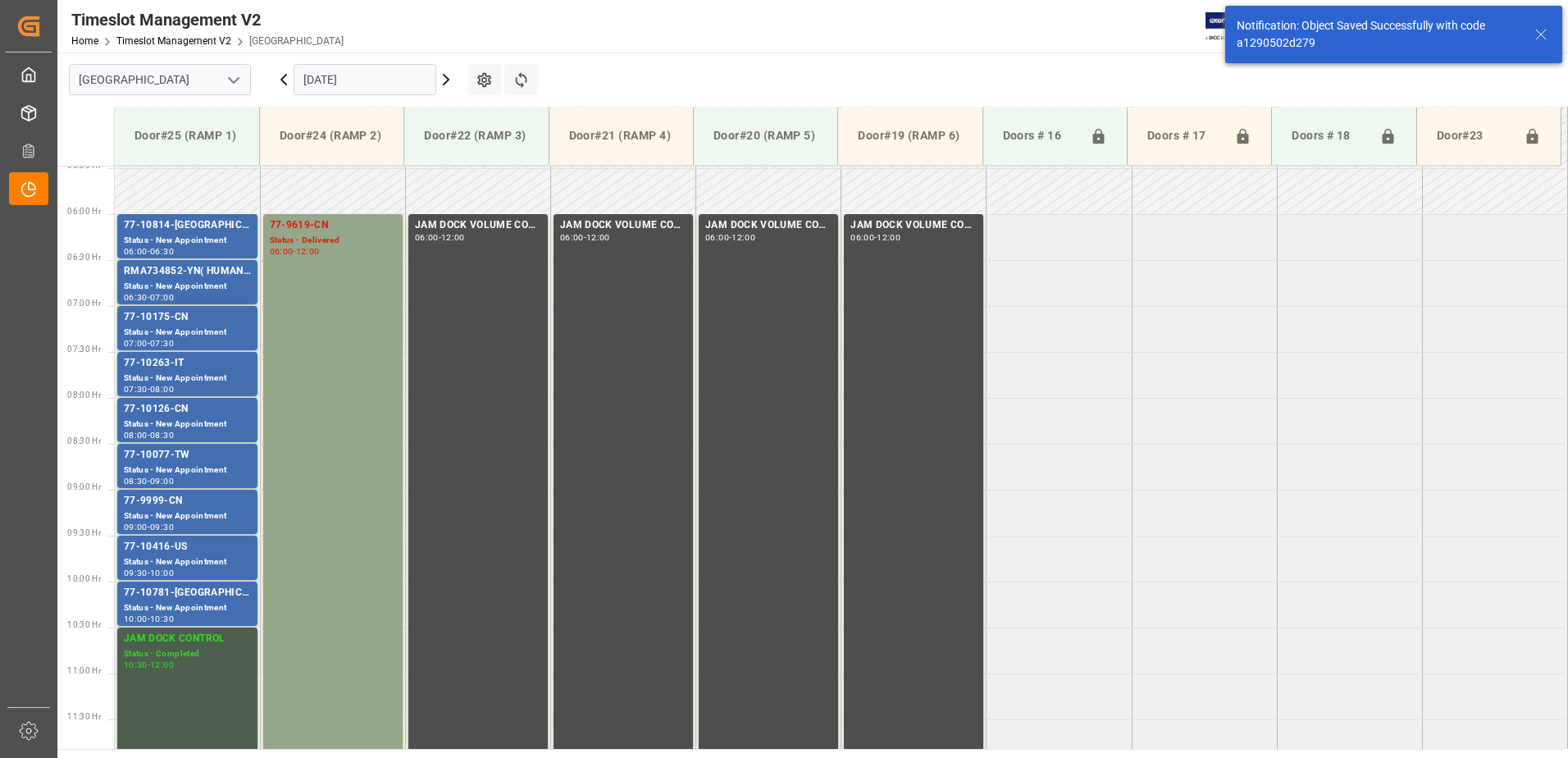
scroll to position [531, 0]
